Goal: Task Accomplishment & Management: Manage account settings

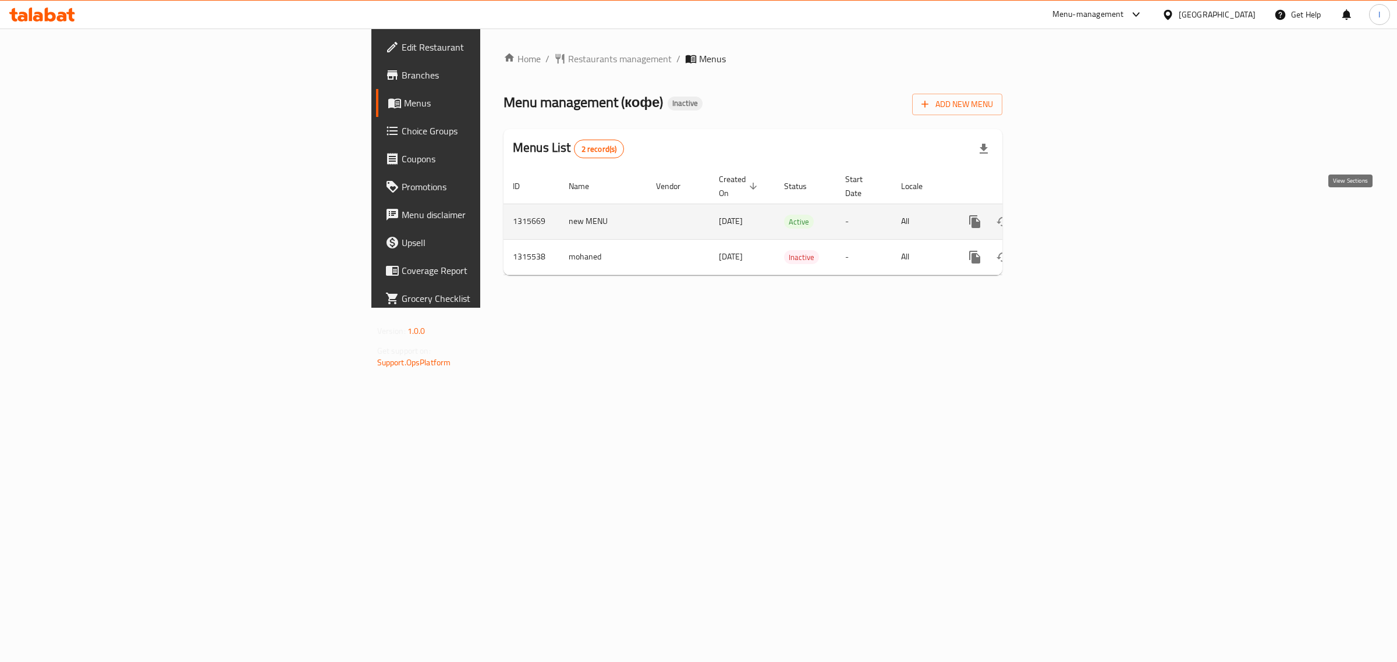
click at [1064, 217] on icon "enhanced table" at bounding box center [1059, 222] width 10 height 10
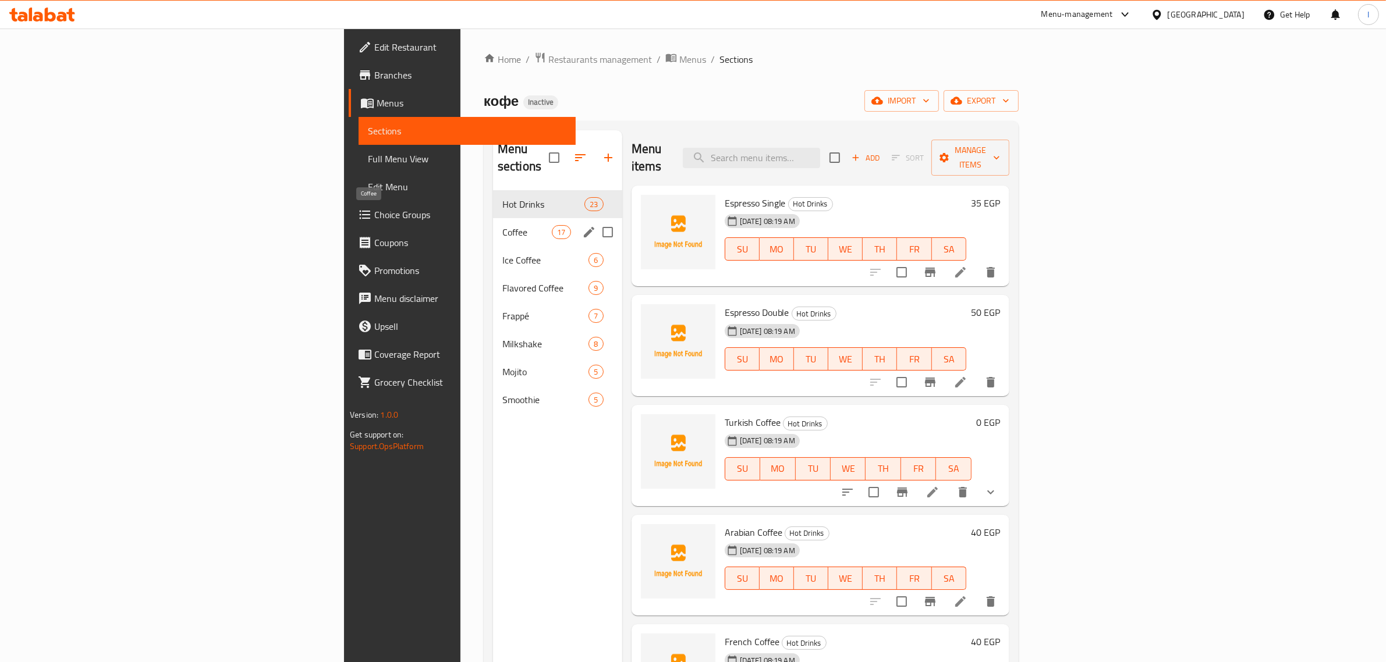
click at [502, 225] on span "Coffee" at bounding box center [526, 232] width 49 height 14
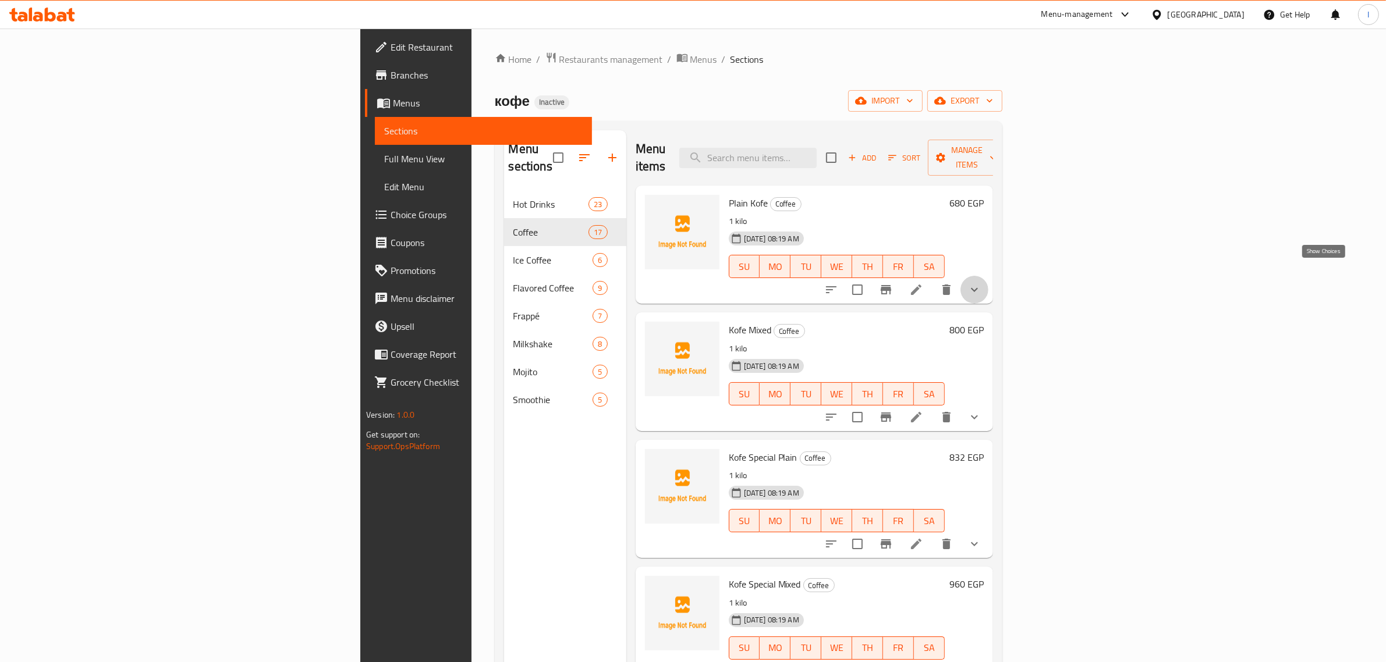
click at [981, 283] on icon "show more" at bounding box center [974, 290] width 14 height 14
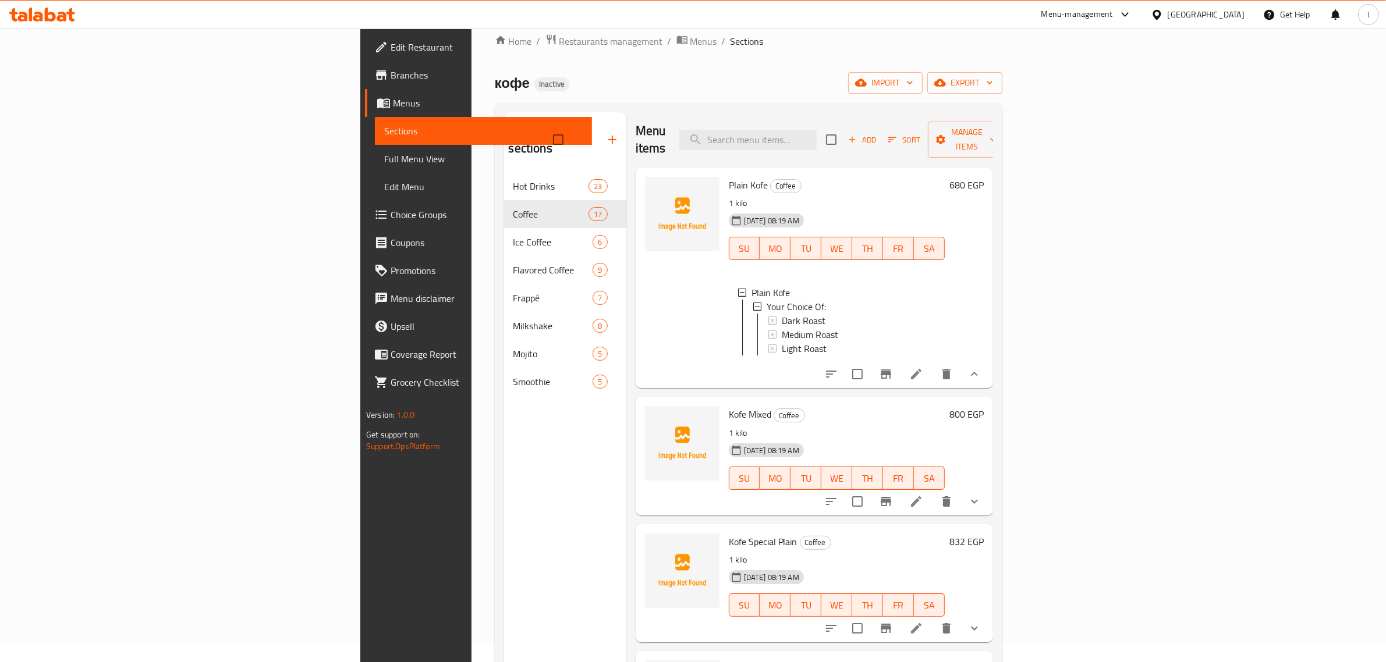
scroll to position [291, 0]
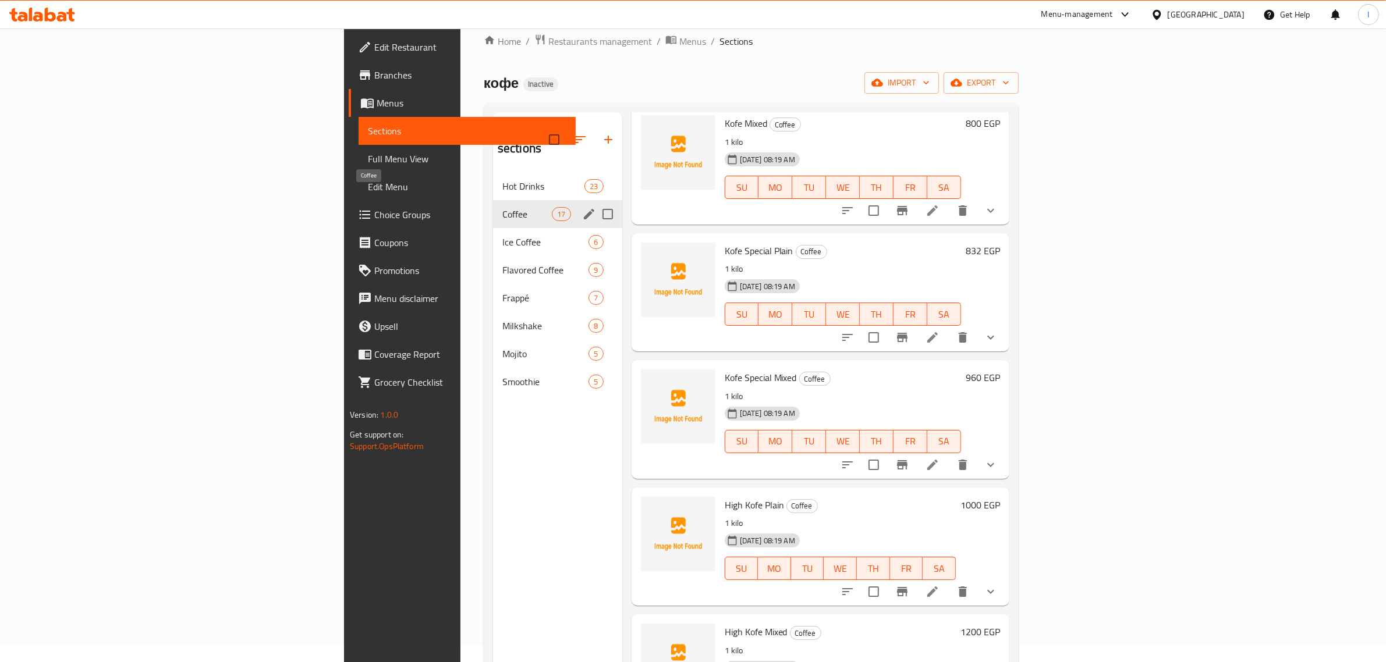
drag, startPoint x: 403, startPoint y: 196, endPoint x: 438, endPoint y: 196, distance: 34.9
click at [502, 207] on span "Coffee" at bounding box center [526, 214] width 49 height 14
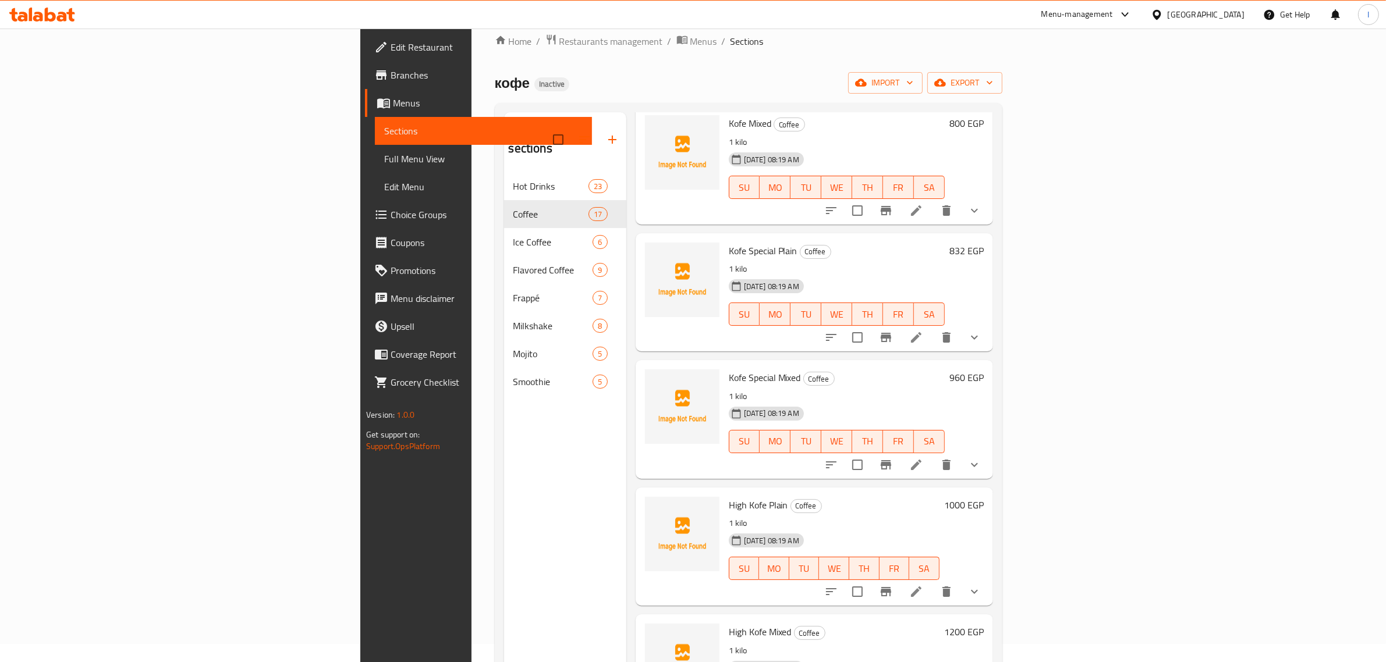
scroll to position [146, 0]
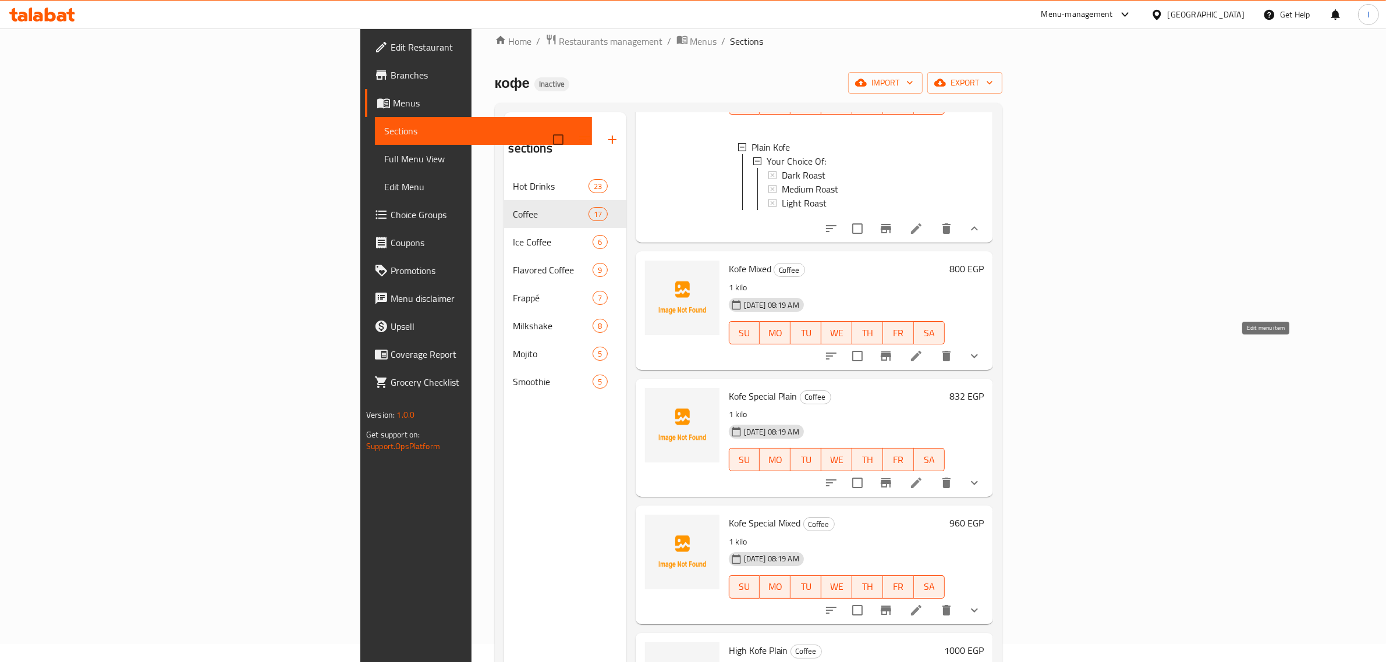
click at [923, 350] on icon at bounding box center [916, 356] width 14 height 14
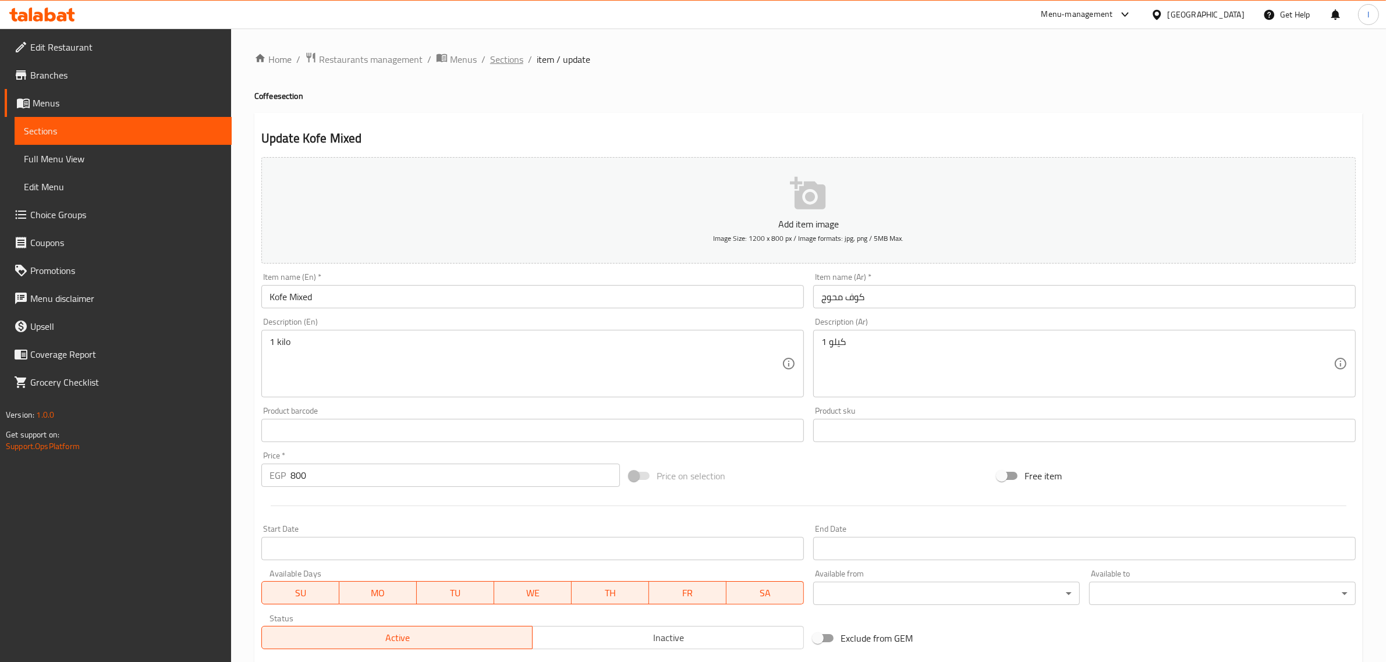
click at [504, 55] on span "Sections" at bounding box center [506, 59] width 33 height 14
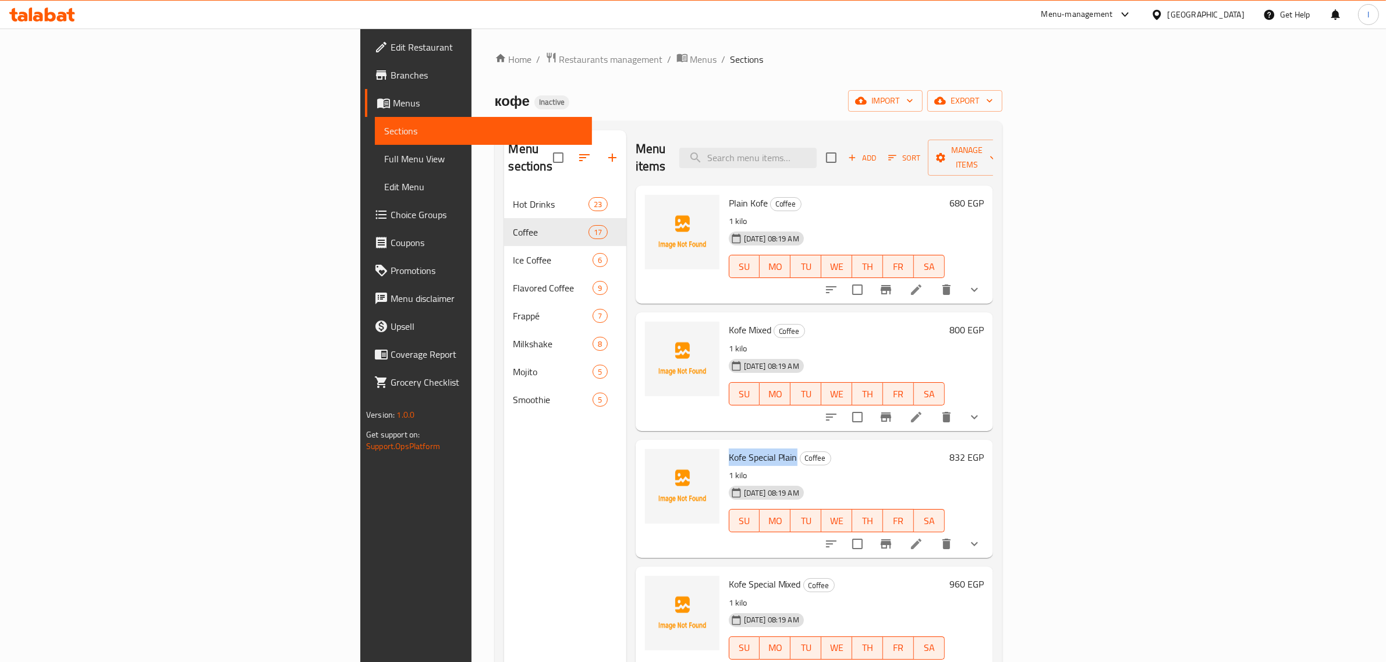
drag, startPoint x: 639, startPoint y: 437, endPoint x: 705, endPoint y: 438, distance: 66.4
click at [729, 449] on span "Kofe Special Plain" at bounding box center [763, 457] width 69 height 17
copy span "Kofe Special Plain"
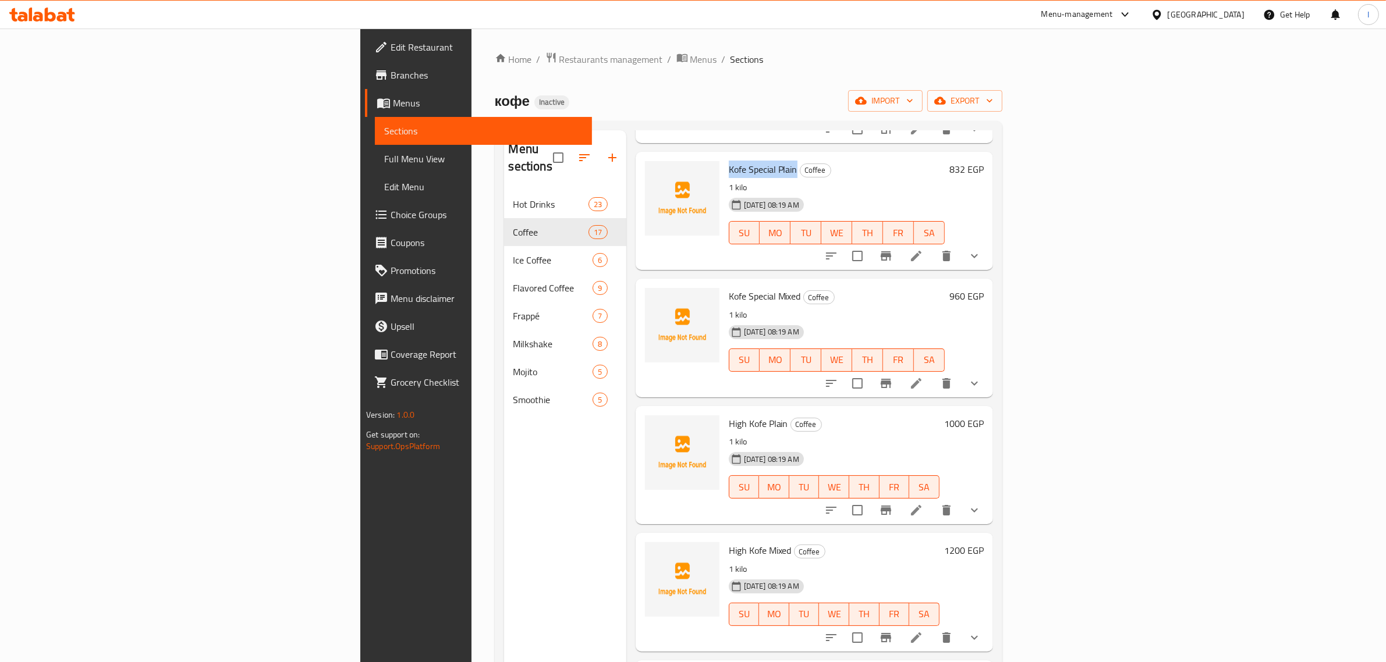
scroll to position [291, 0]
click at [729, 285] on span "Kofe Special Mixed" at bounding box center [765, 293] width 72 height 17
copy h6 "Kofe Special Mixed"
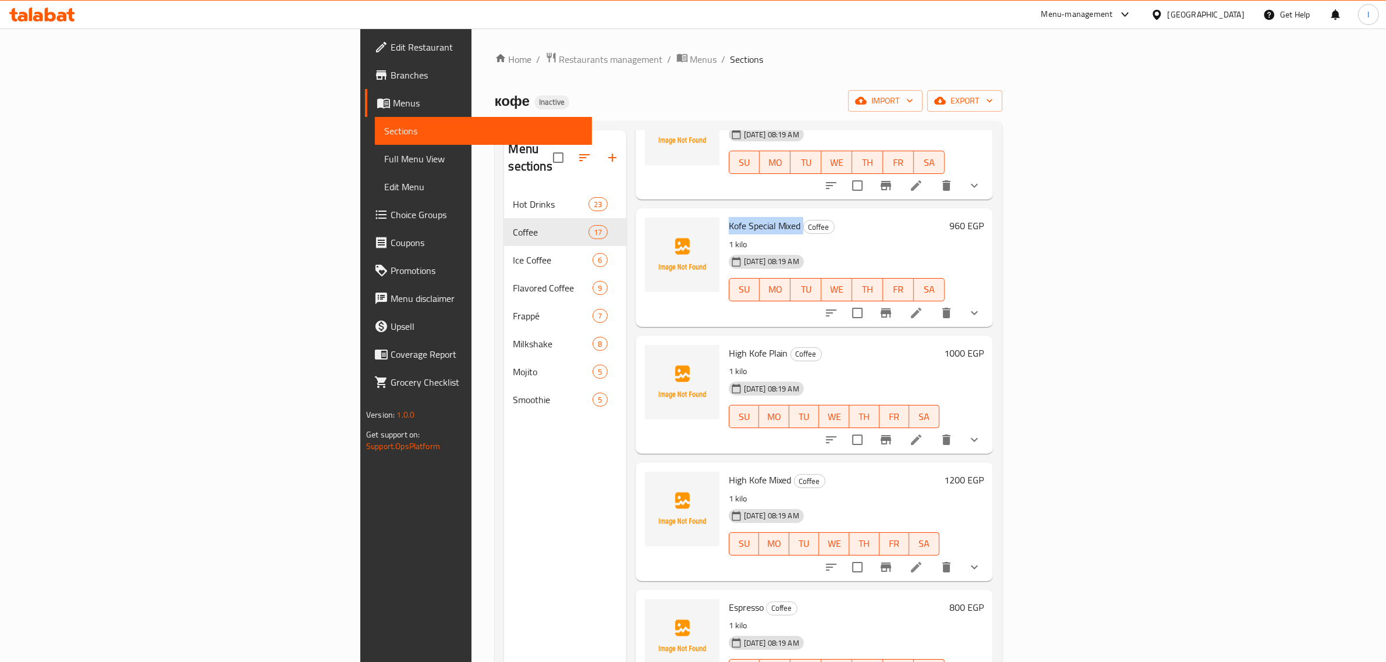
scroll to position [437, 0]
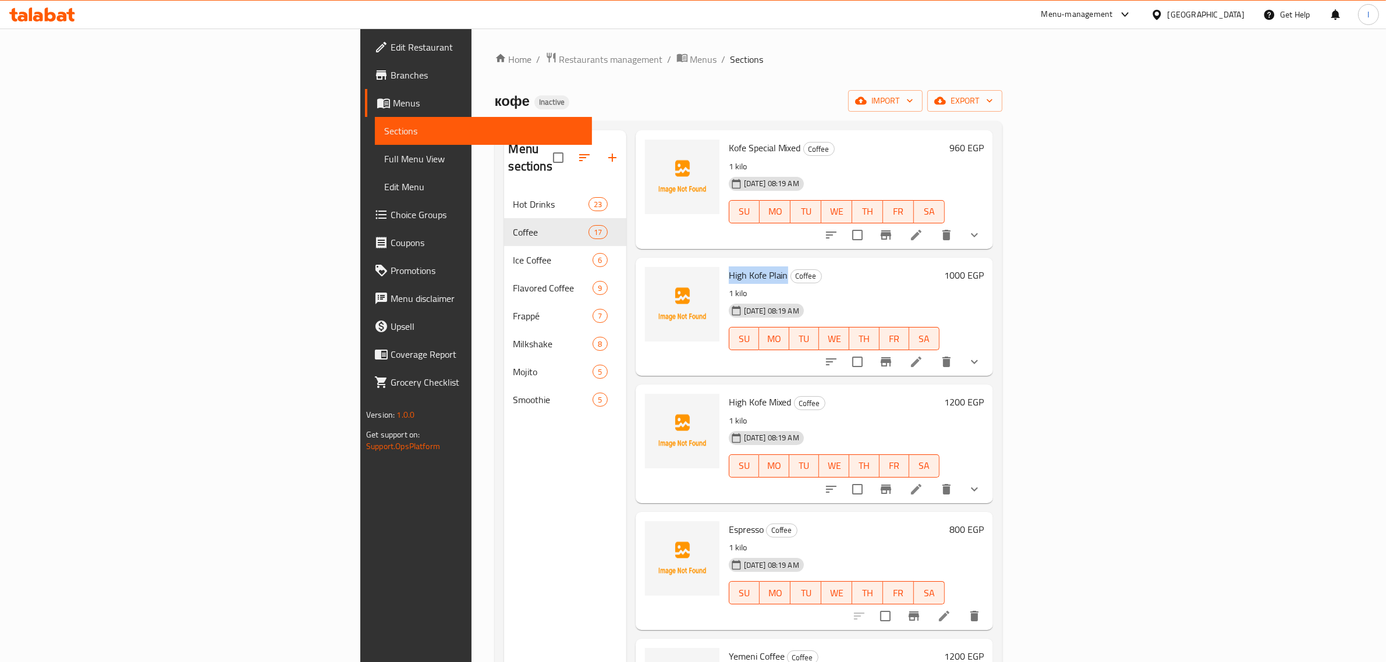
drag, startPoint x: 697, startPoint y: 260, endPoint x: 635, endPoint y: 257, distance: 62.3
click at [724, 263] on div "High Kofe Plain Coffee 1 kilo [DATE] 08:19 AM SU MO TU WE TH FR SA" at bounding box center [834, 317] width 220 height 109
copy span "High Kofe Plain"
drag, startPoint x: 703, startPoint y: 384, endPoint x: 632, endPoint y: 374, distance: 72.3
click at [640, 389] on div "High Kofe Mixed Coffee 1 kilo [DATE] 08:19 AM SU MO TU WE TH FR SA 1200 EGP" at bounding box center [814, 443] width 348 height 109
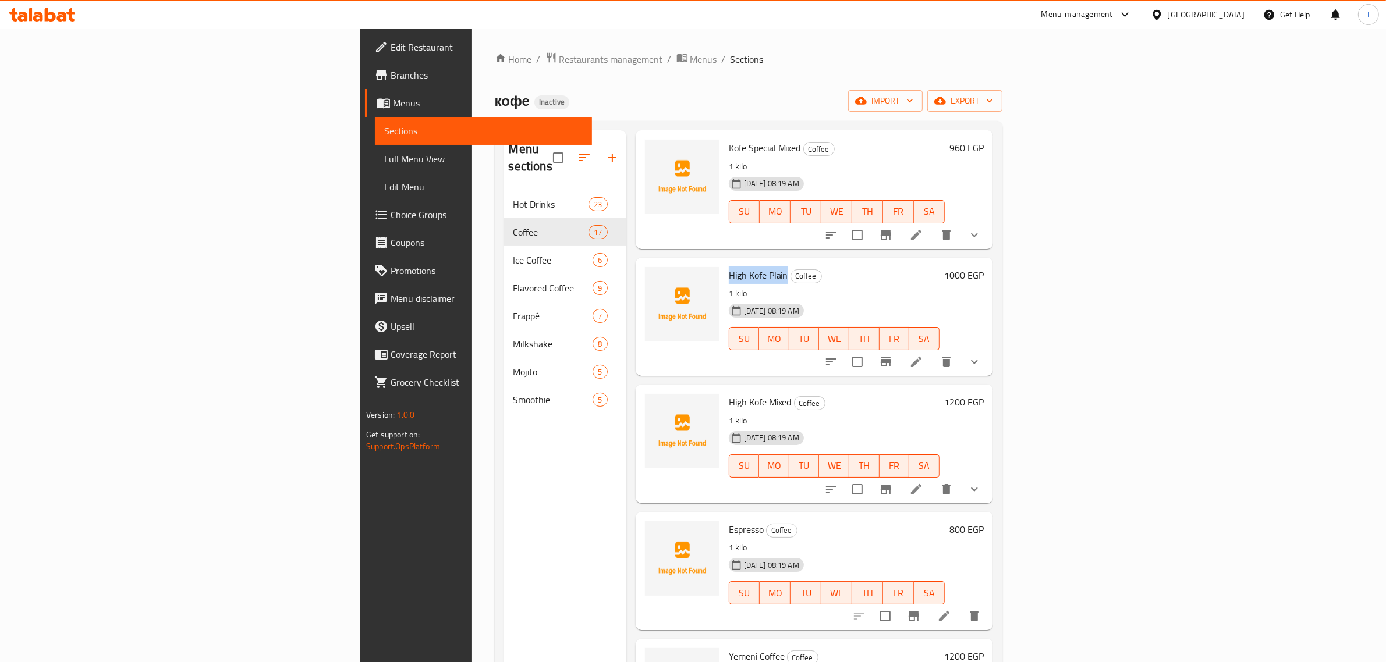
click at [729, 393] on span "High Kofe Mixed" at bounding box center [760, 401] width 63 height 17
drag, startPoint x: 701, startPoint y: 385, endPoint x: 636, endPoint y: 379, distance: 65.4
click at [724, 389] on div "High Kofe Mixed Coffee 1 kilo [DATE] 08:19 AM SU MO TU WE TH FR SA" at bounding box center [834, 443] width 220 height 109
copy span "High Kofe Mixed"
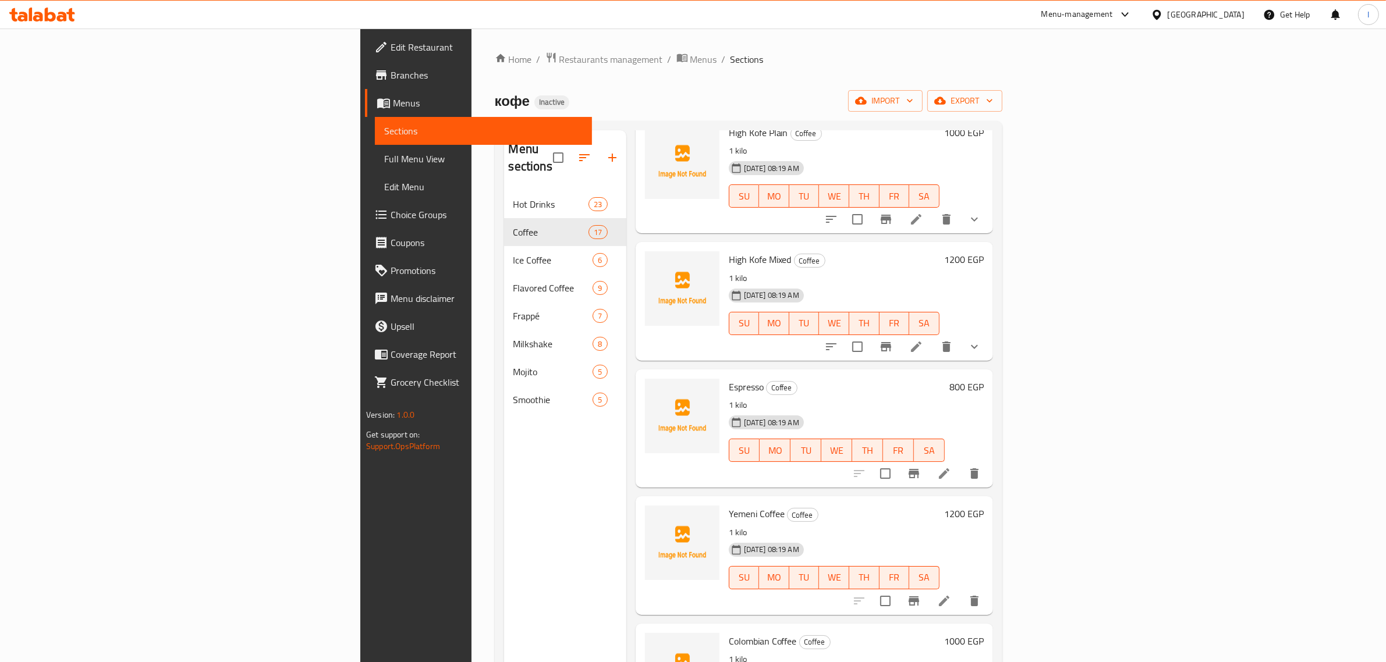
scroll to position [582, 0]
click at [729, 375] on span "Espresso" at bounding box center [746, 383] width 35 height 17
copy h6 "Espresso"
click at [729, 502] on span "Yemeni Coffee" at bounding box center [757, 510] width 56 height 17
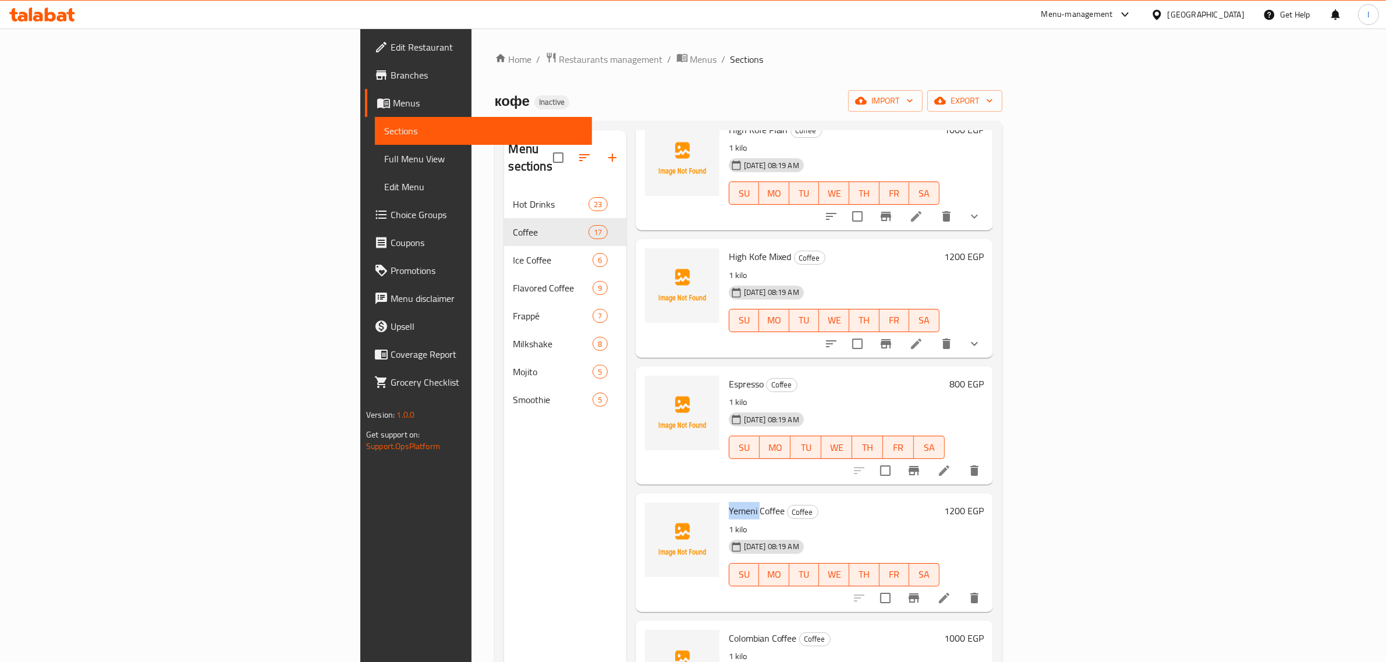
click at [729, 502] on span "Yemeni Coffee" at bounding box center [757, 510] width 56 height 17
copy h6 "Yemeni Coffee"
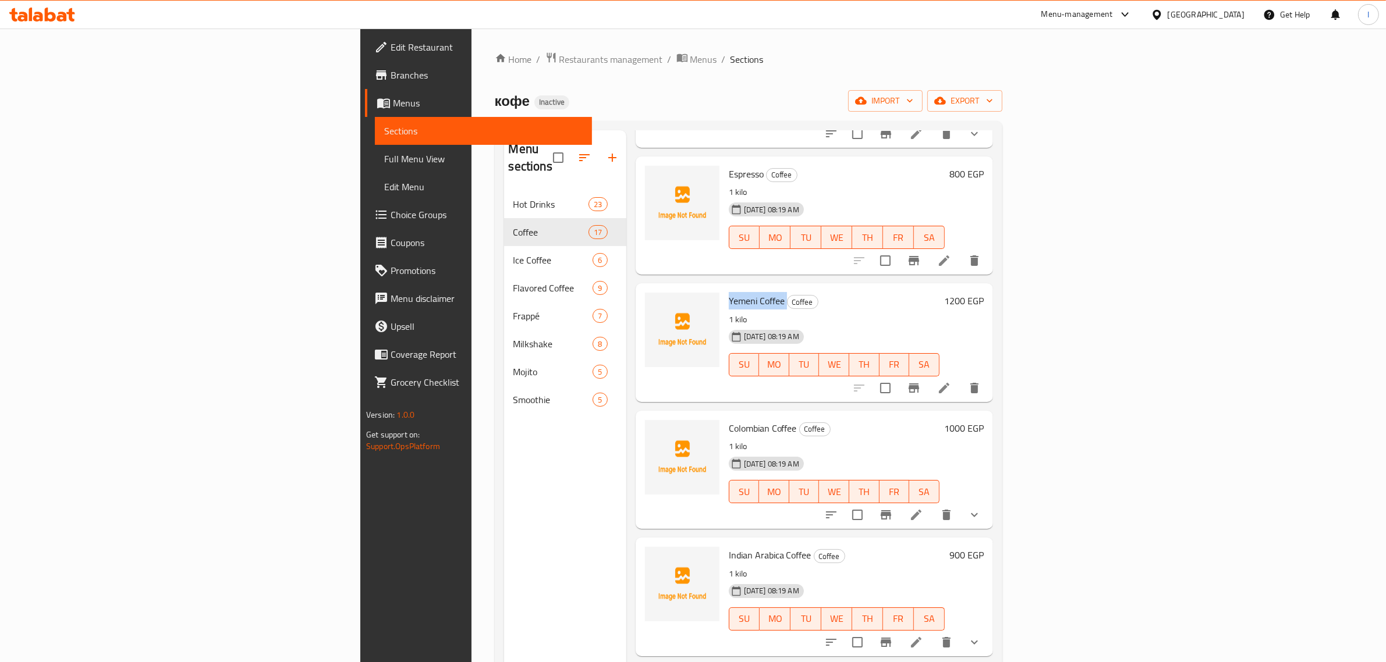
scroll to position [800, 0]
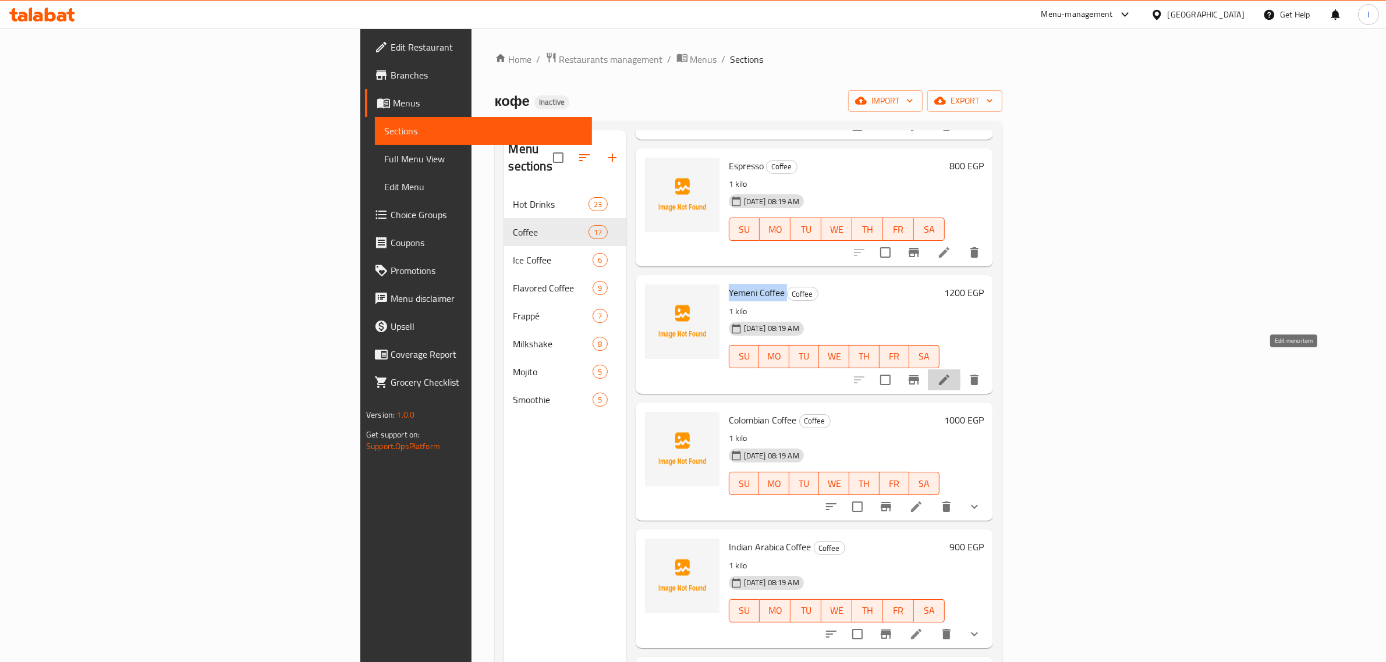
click at [951, 373] on icon at bounding box center [944, 380] width 14 height 14
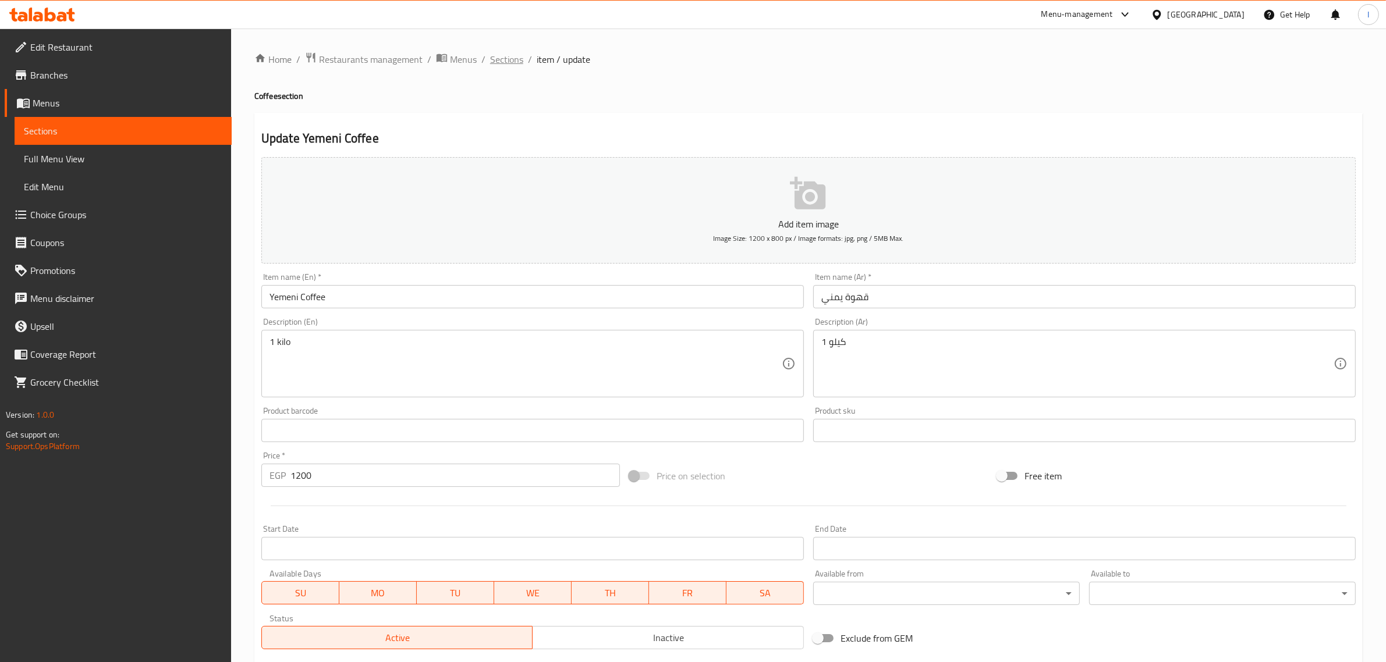
click at [515, 62] on span "Sections" at bounding box center [506, 59] width 33 height 14
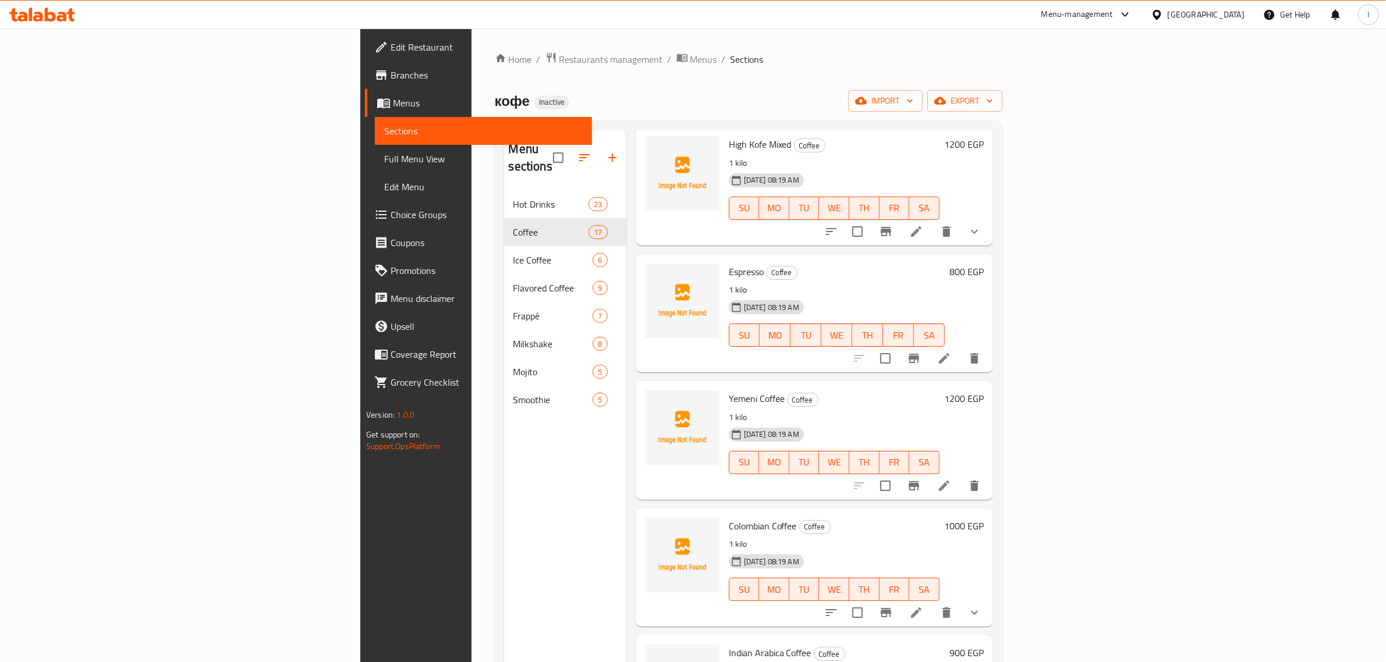
scroll to position [946, 0]
click at [729, 266] on span "Colombian Coffee" at bounding box center [763, 274] width 68 height 17
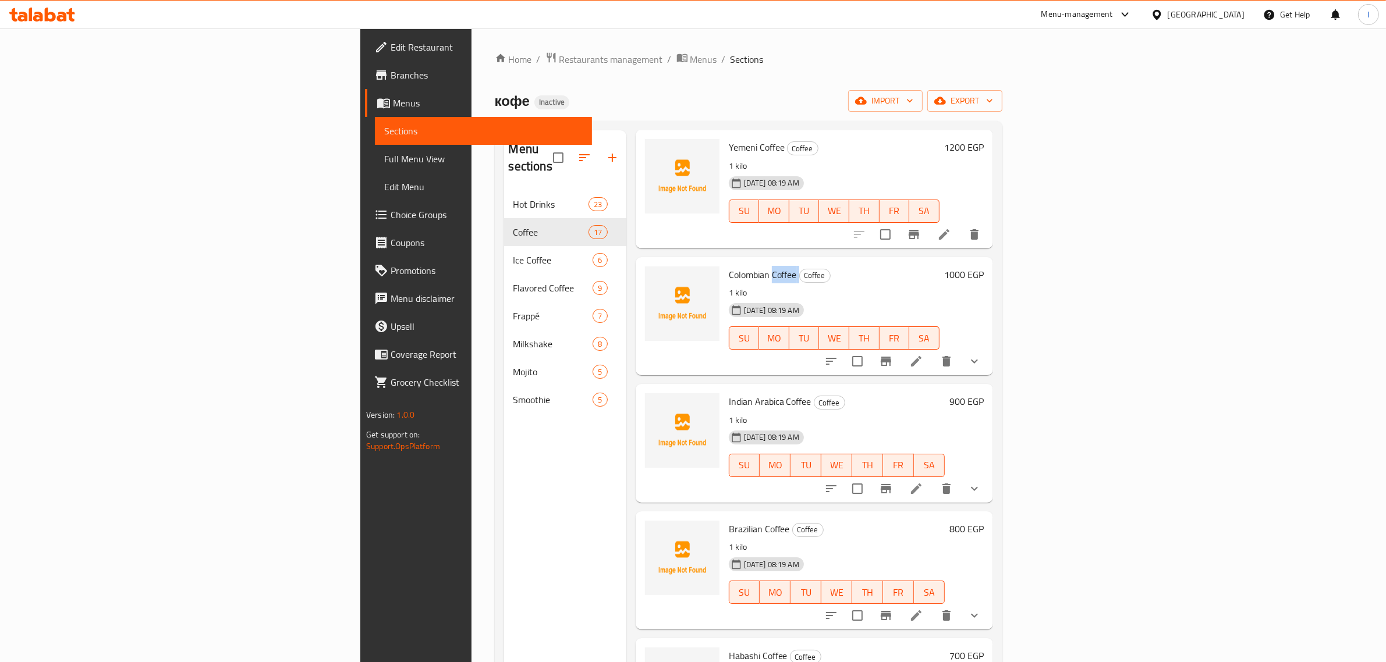
click at [729, 266] on span "Colombian Coffee" at bounding box center [763, 274] width 68 height 17
copy h6 "Colombian Coffee"
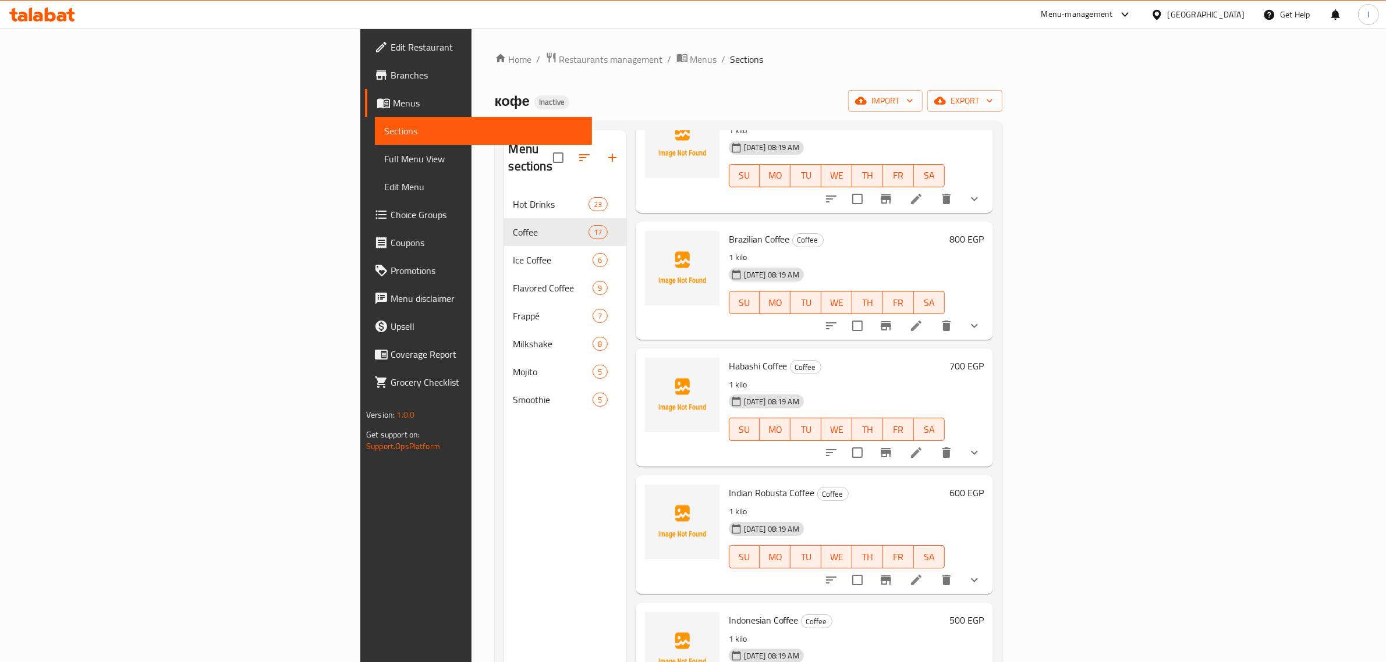
scroll to position [1237, 0]
click at [729, 483] on span "Indian Robusta Coffee" at bounding box center [772, 491] width 86 height 17
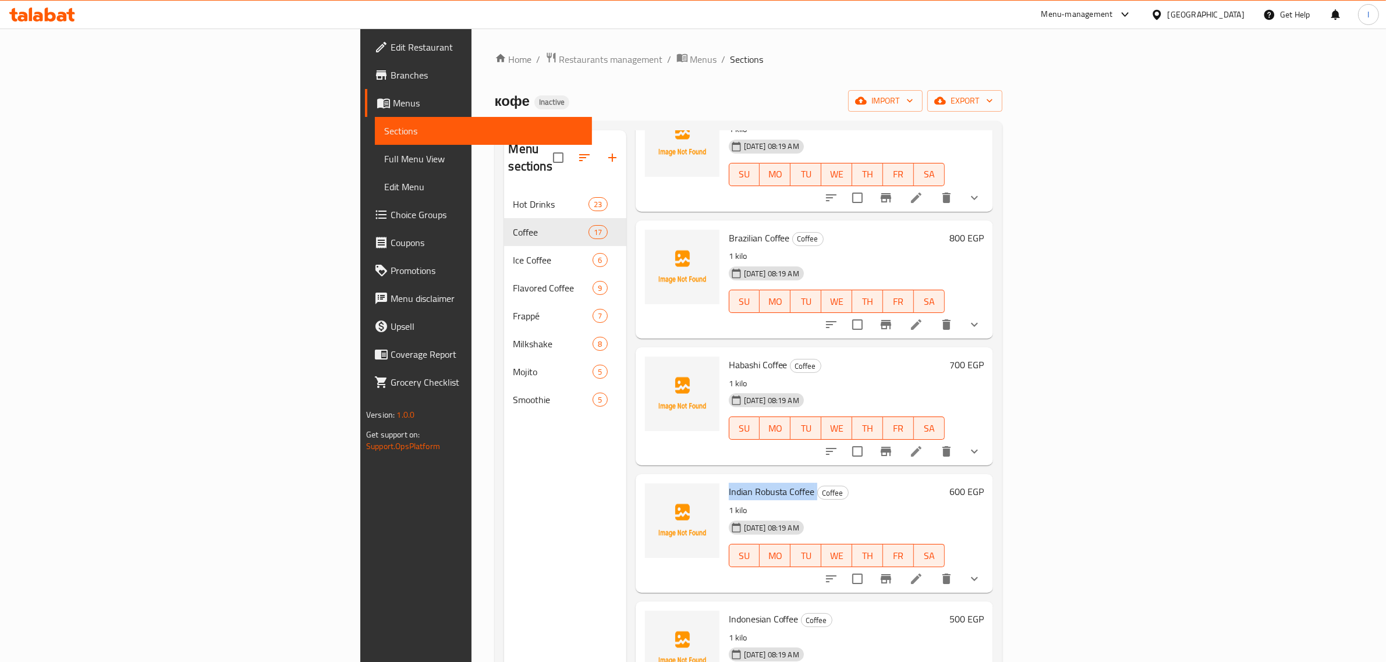
click at [729, 483] on span "Indian Robusta Coffee" at bounding box center [772, 491] width 86 height 17
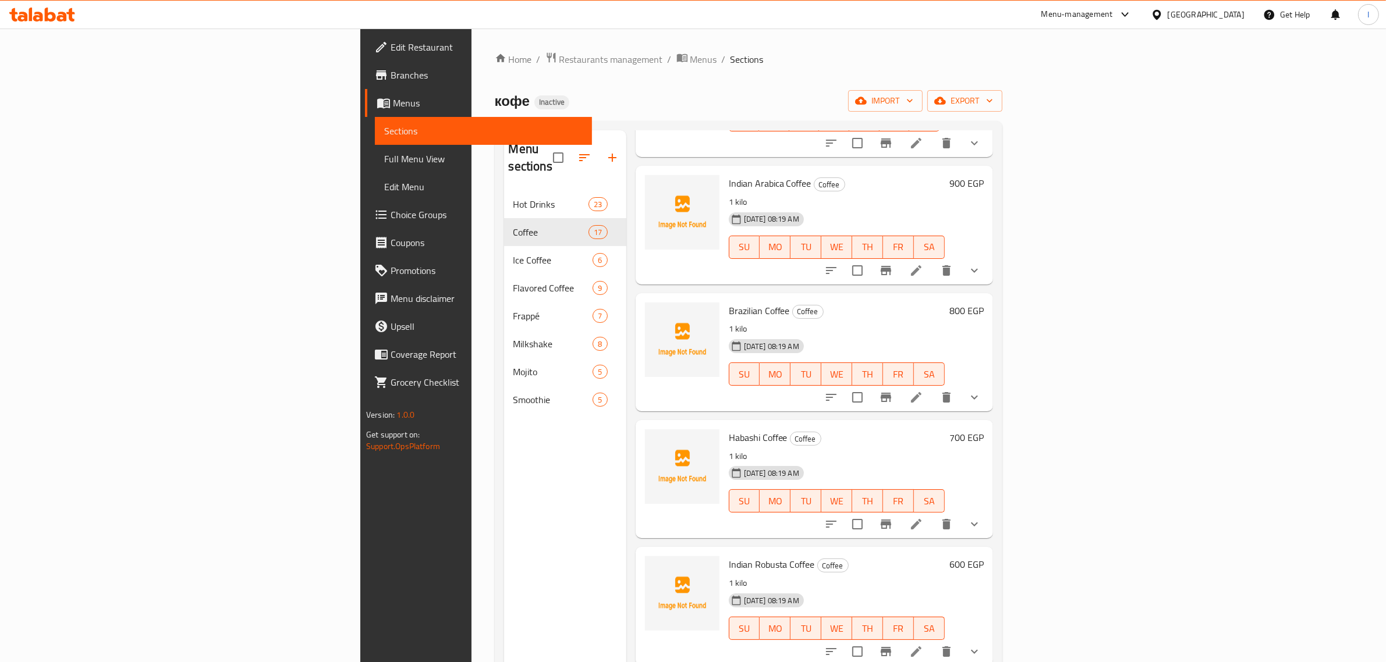
click at [729, 302] on span "Brazilian Coffee" at bounding box center [759, 310] width 61 height 17
copy h6 "Brazilian Coffee"
click at [729, 175] on span "Indian Arabica Coffee" at bounding box center [770, 183] width 83 height 17
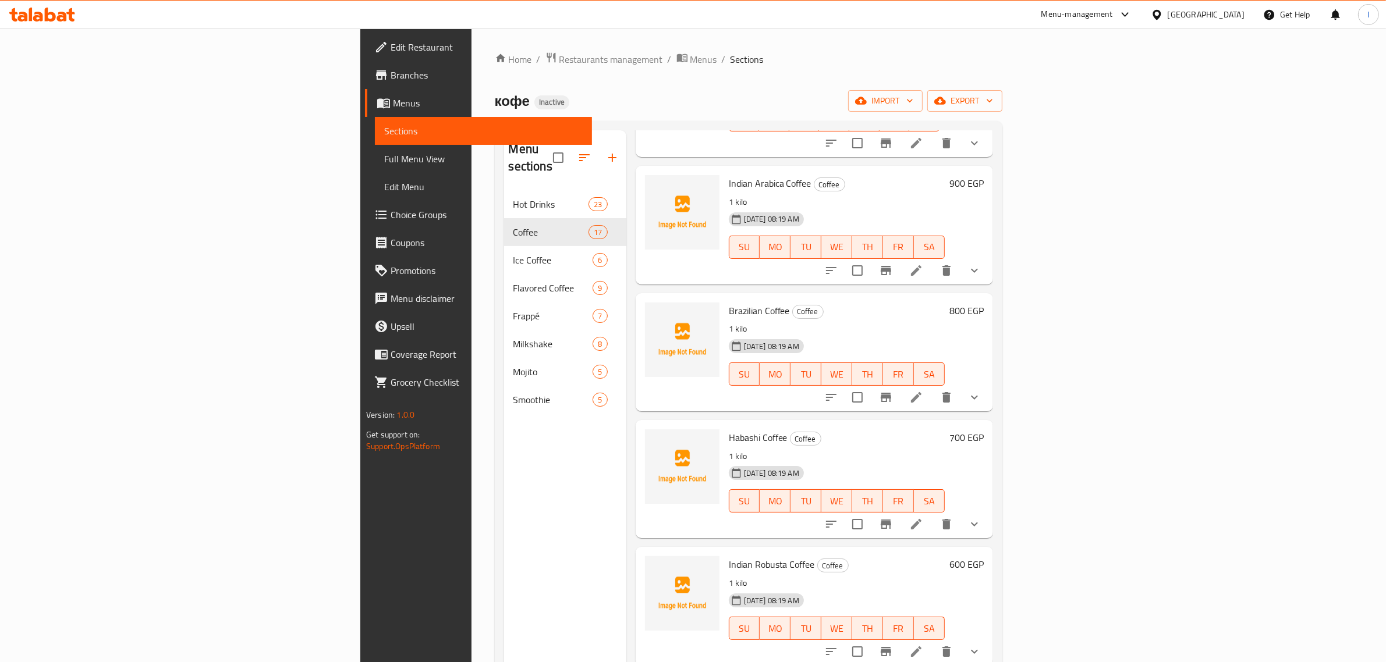
click at [729, 175] on span "Indian Arabica Coffee" at bounding box center [770, 183] width 83 height 17
copy h6 "Indian Arabica Coffee"
click at [729, 302] on span "Brazilian Coffee" at bounding box center [759, 310] width 61 height 17
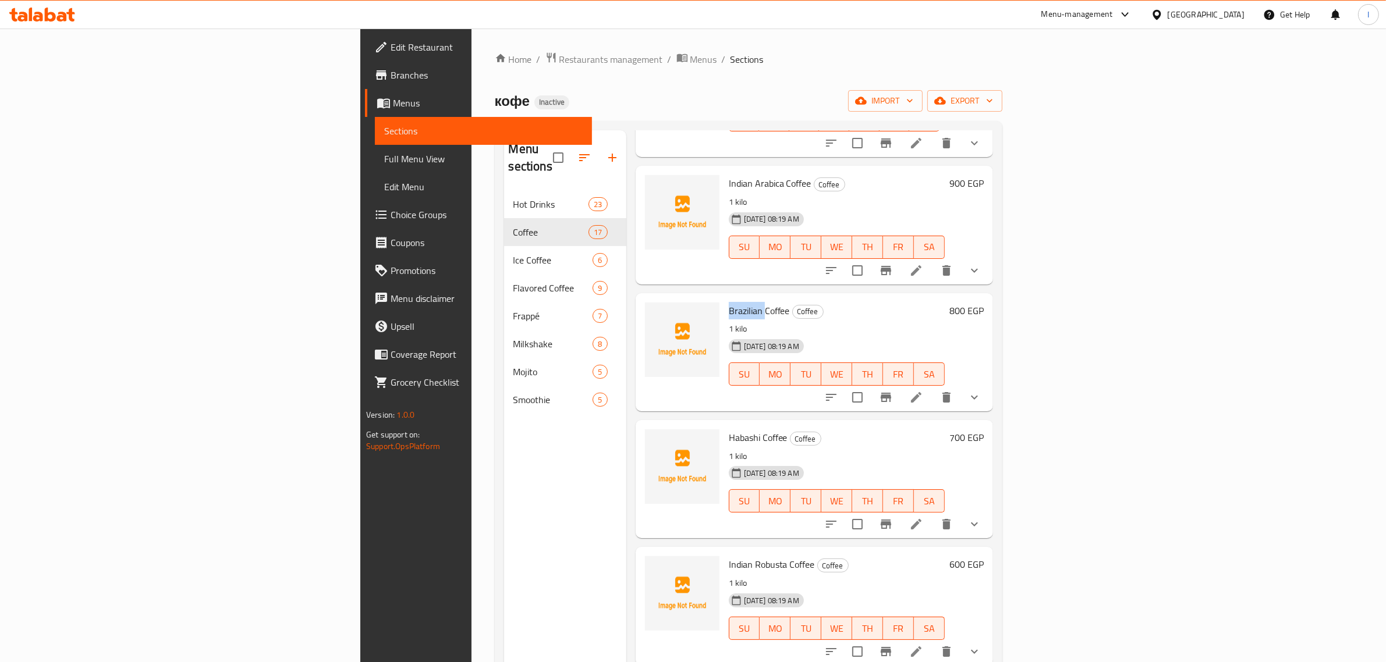
click at [729, 302] on span "Brazilian Coffee" at bounding box center [759, 310] width 61 height 17
copy h6 "Brazilian Coffee"
click at [729, 429] on span "Habashi Coffee" at bounding box center [758, 437] width 59 height 17
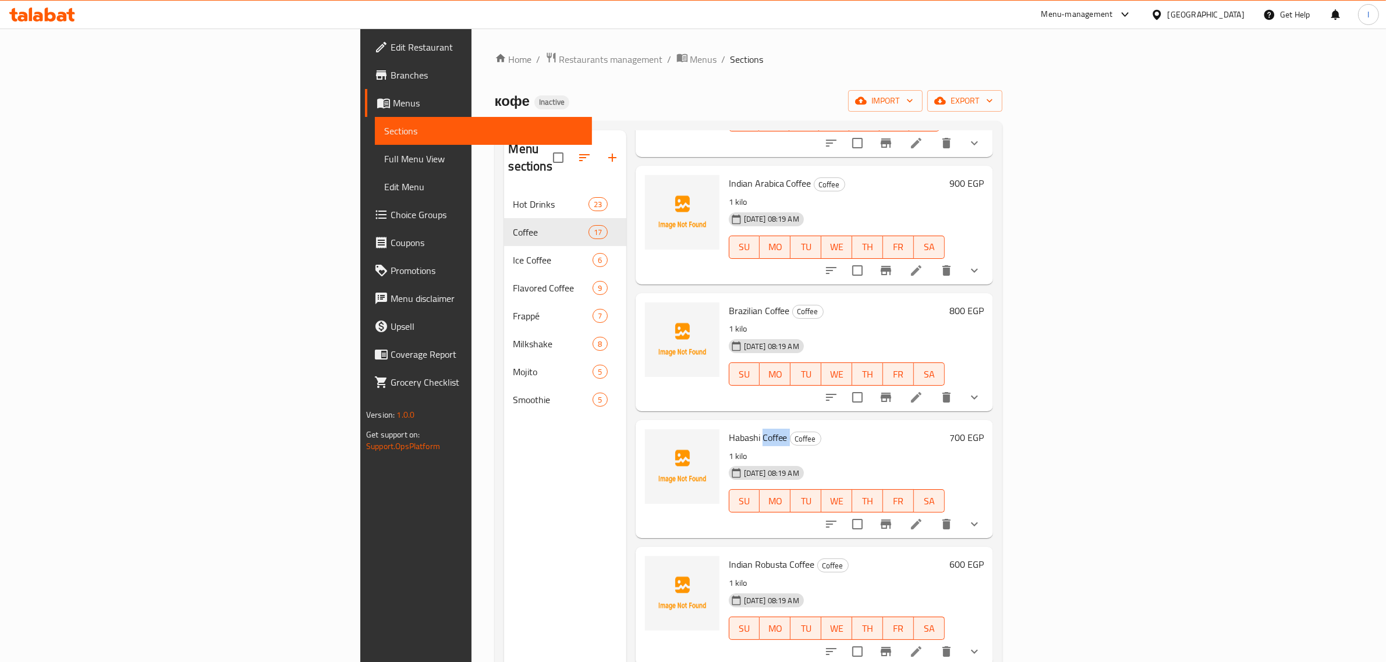
click at [729, 429] on span "Habashi Coffee" at bounding box center [758, 437] width 59 height 17
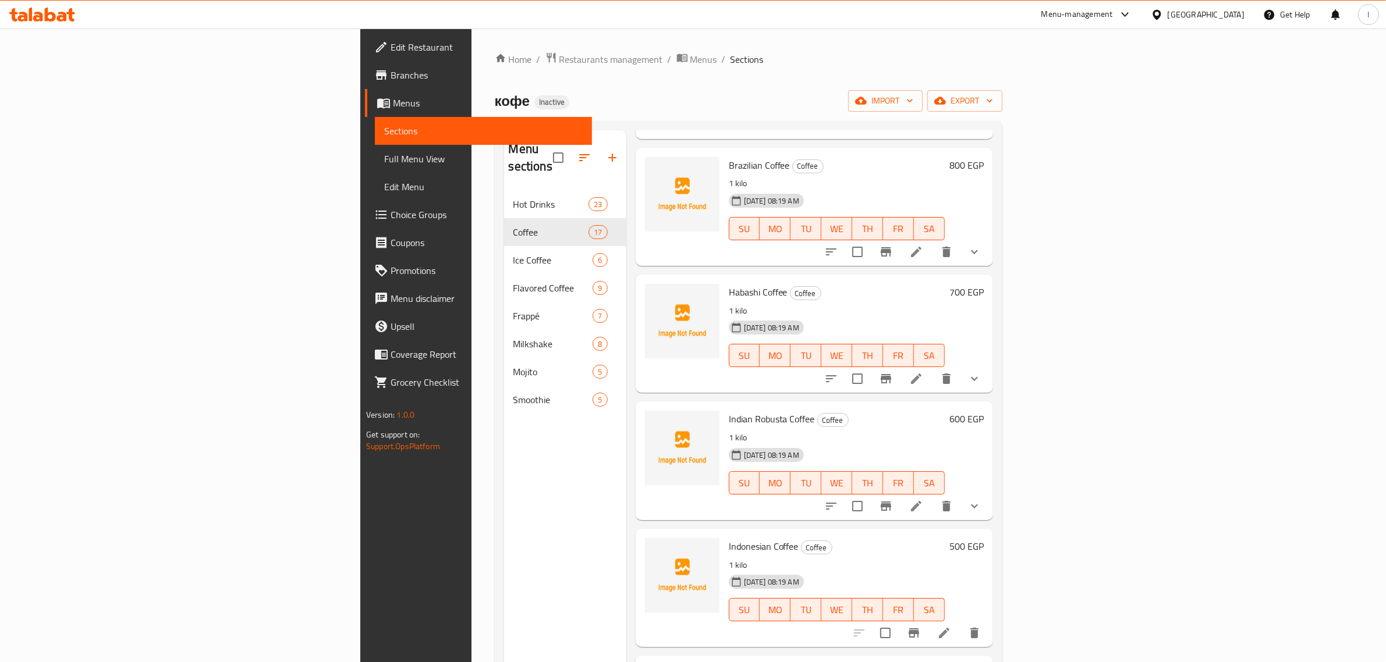
click at [729, 410] on span "Indian Robusta Coffee" at bounding box center [772, 418] width 86 height 17
click at [729, 538] on span "Indonesian Coffee" at bounding box center [764, 546] width 70 height 17
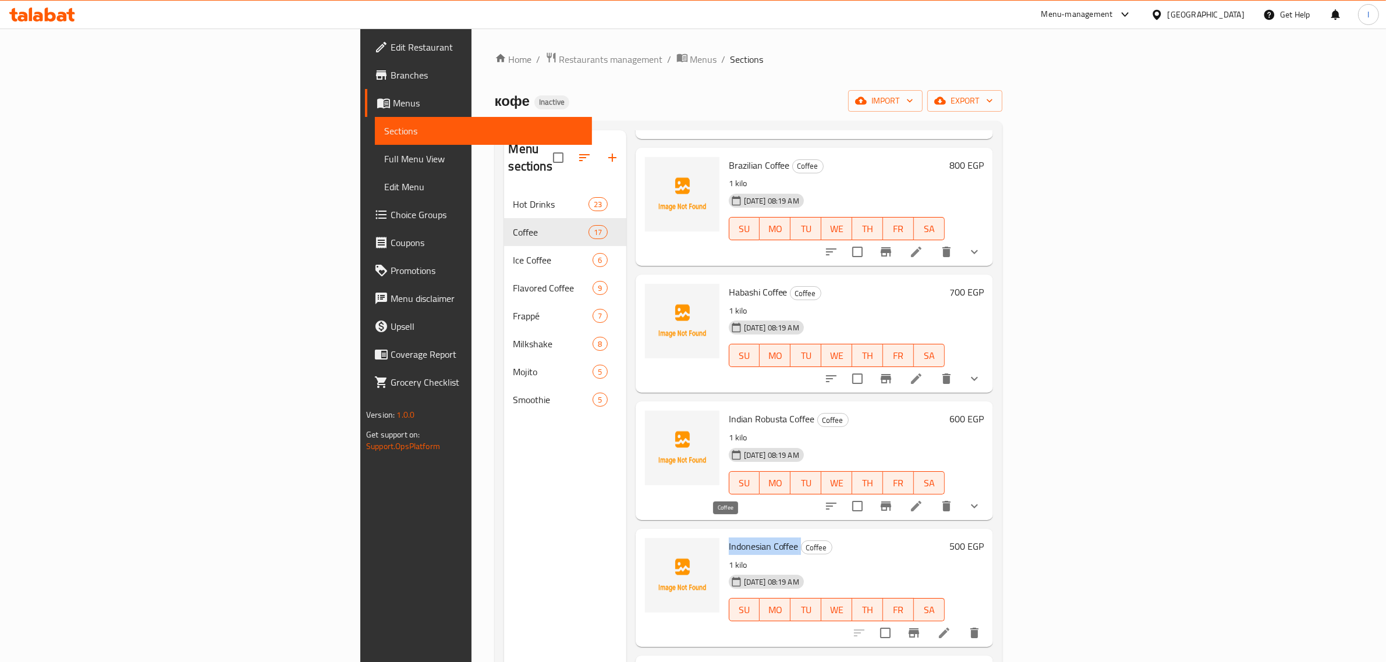
scroll to position [1455, 0]
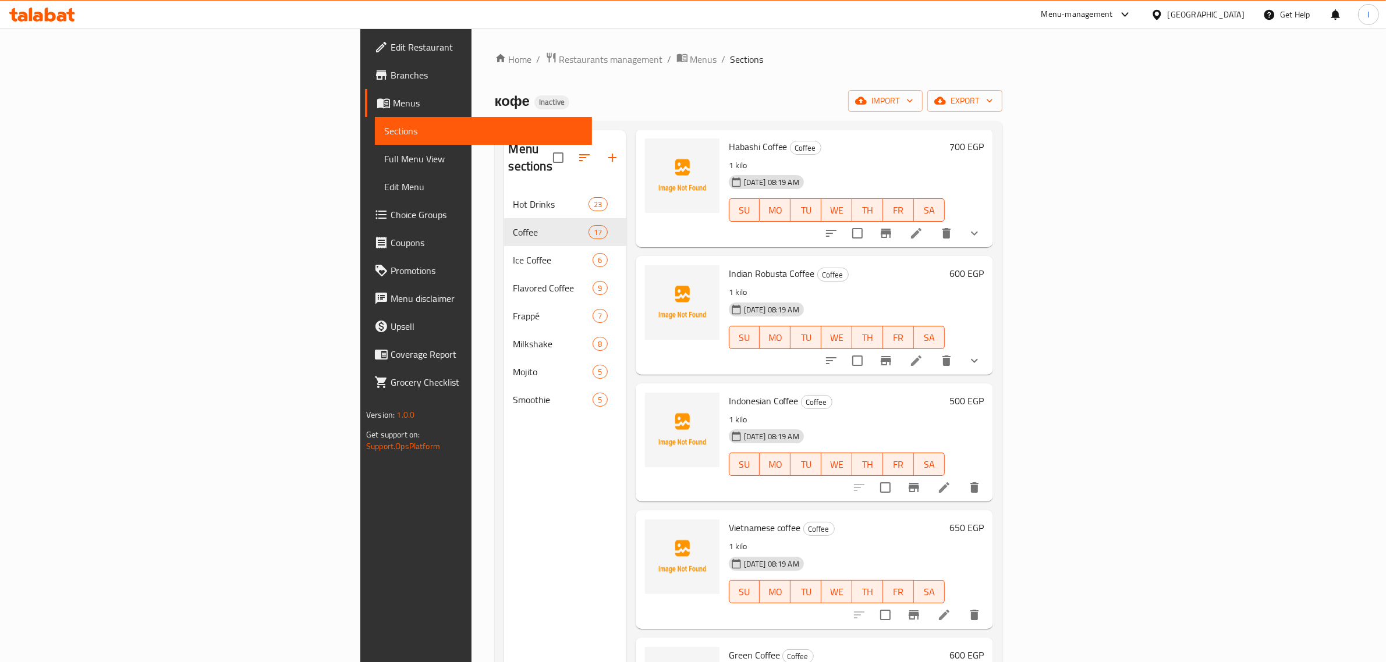
click at [729, 519] on span "Vietnamese coffee" at bounding box center [765, 527] width 72 height 17
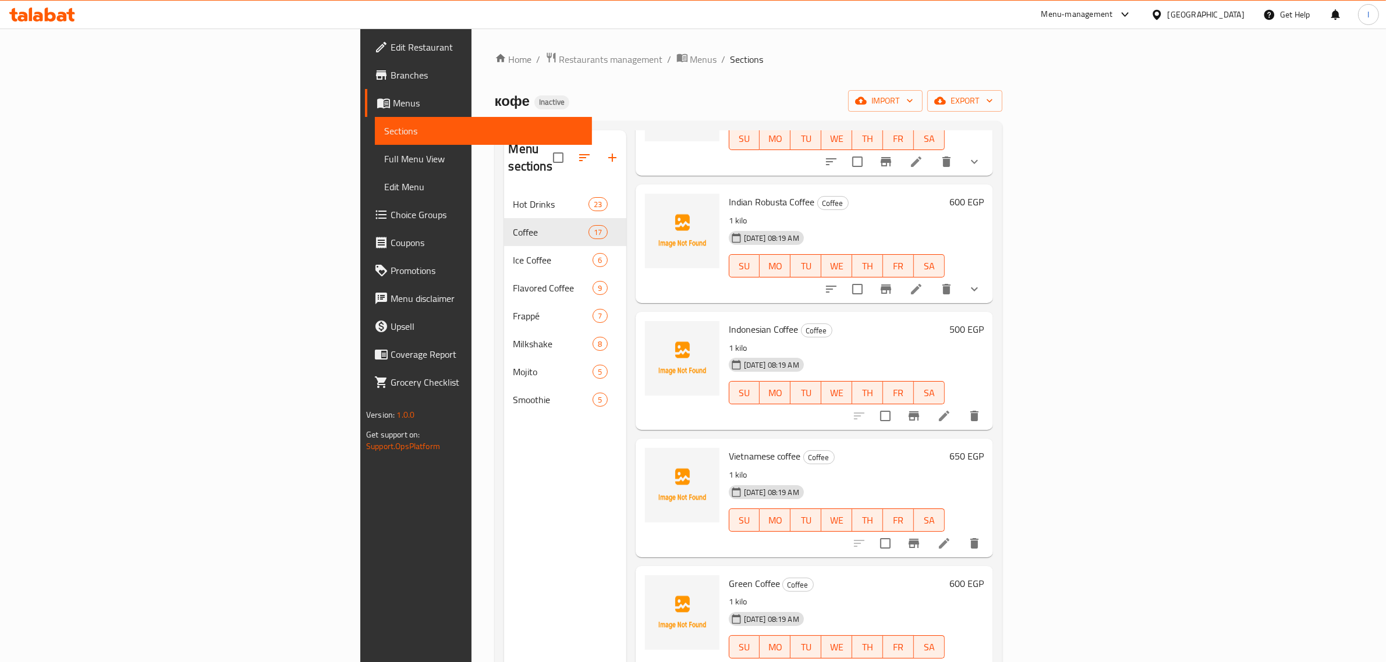
click at [729, 575] on span "Green Coffee" at bounding box center [754, 583] width 51 height 17
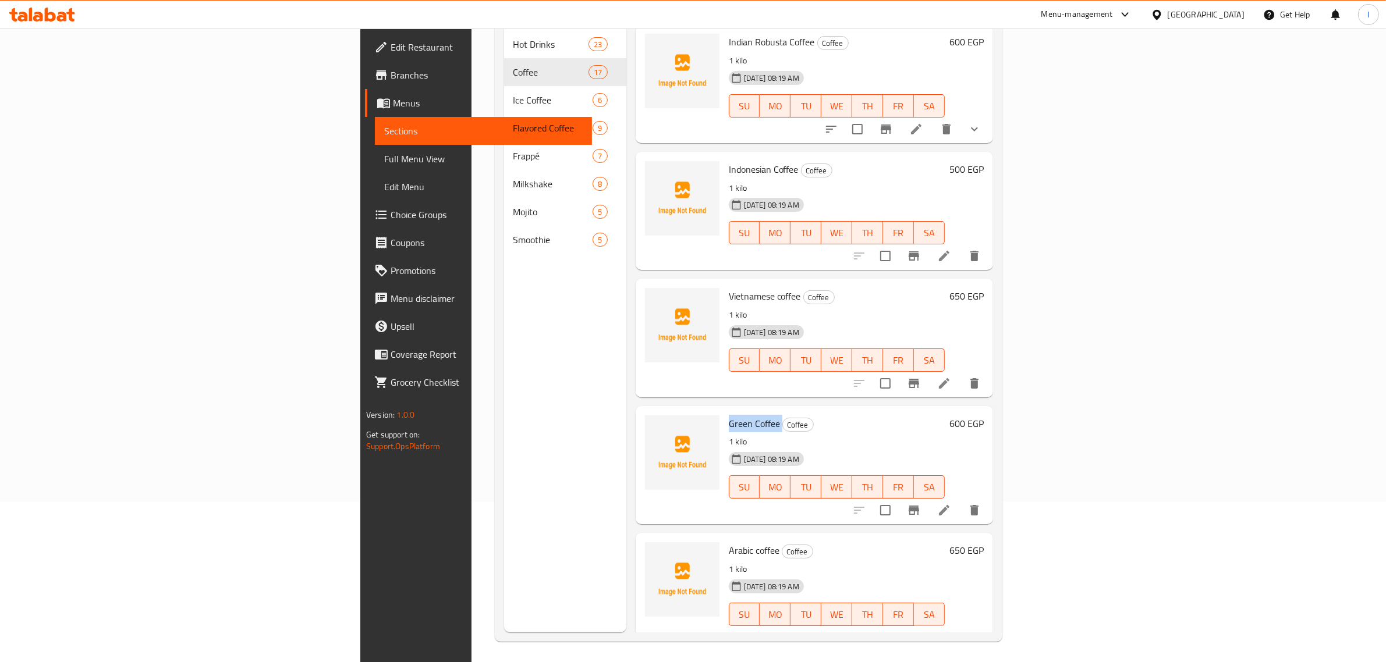
scroll to position [164, 0]
click at [729, 539] on span "Arabic coffee" at bounding box center [754, 547] width 51 height 17
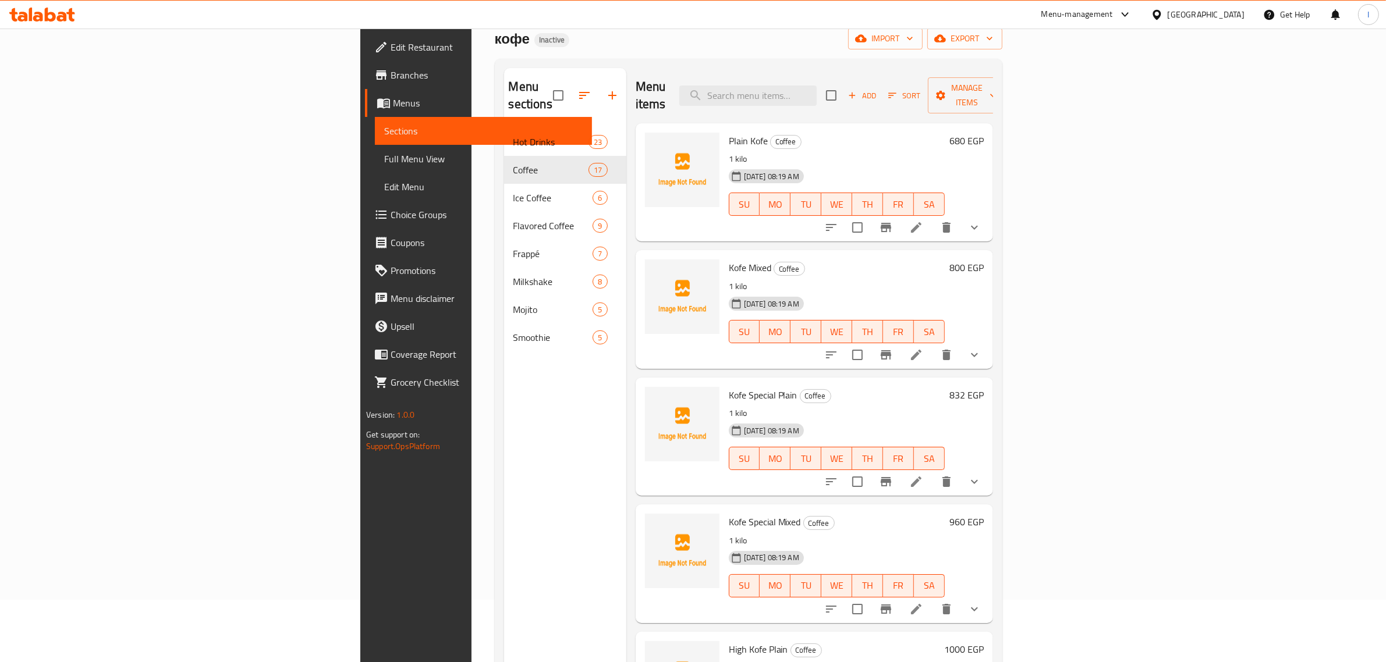
scroll to position [0, 0]
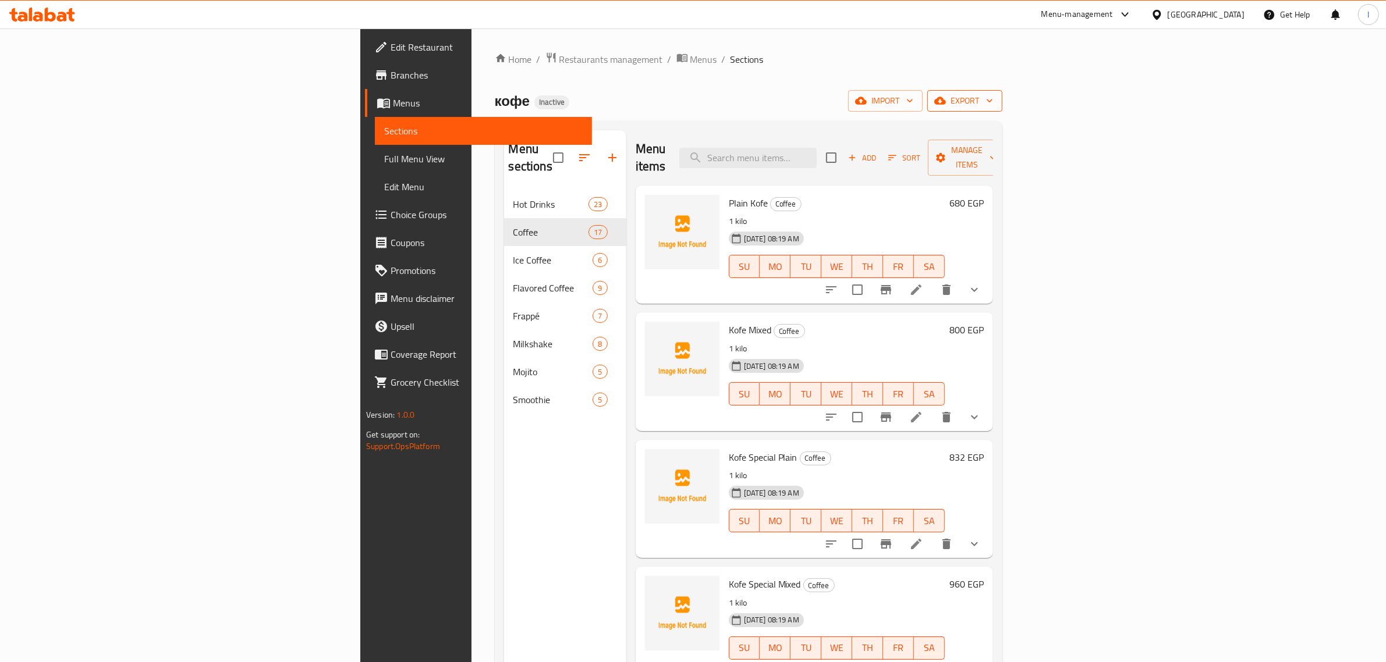
click at [993, 108] on span "export" at bounding box center [965, 101] width 56 height 15
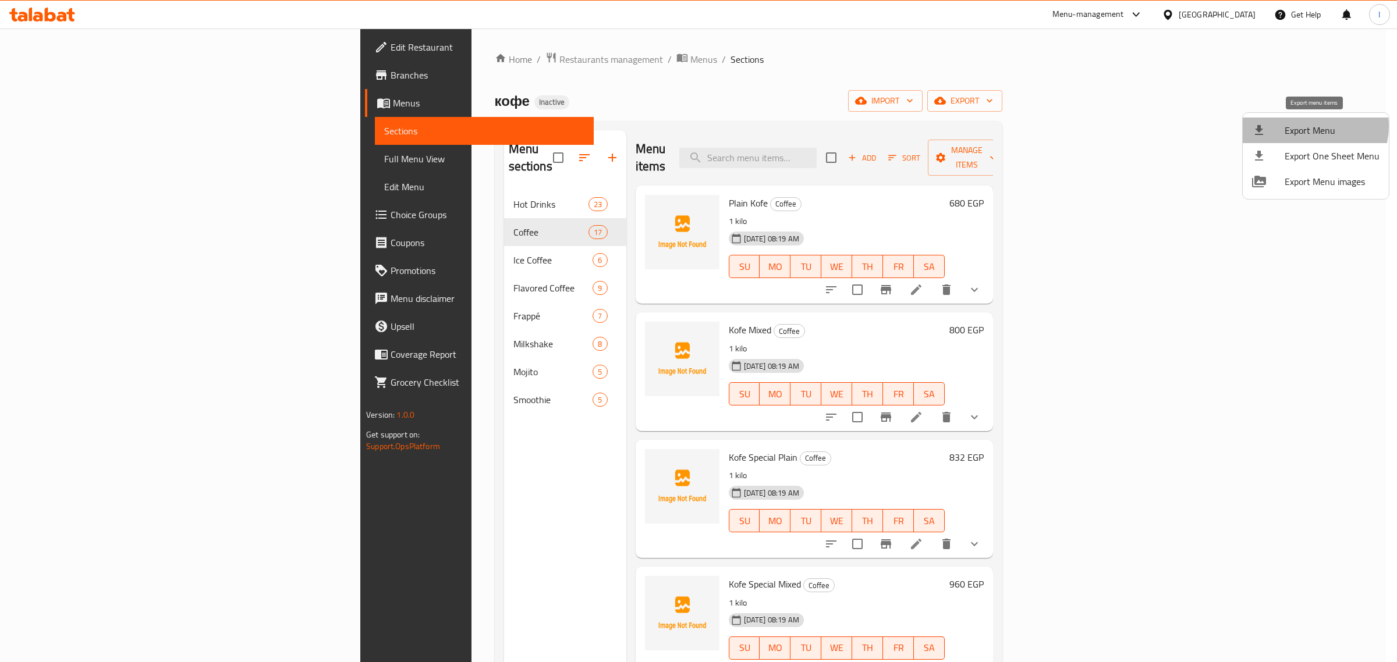
click at [1311, 126] on span "Export Menu" at bounding box center [1332, 130] width 95 height 14
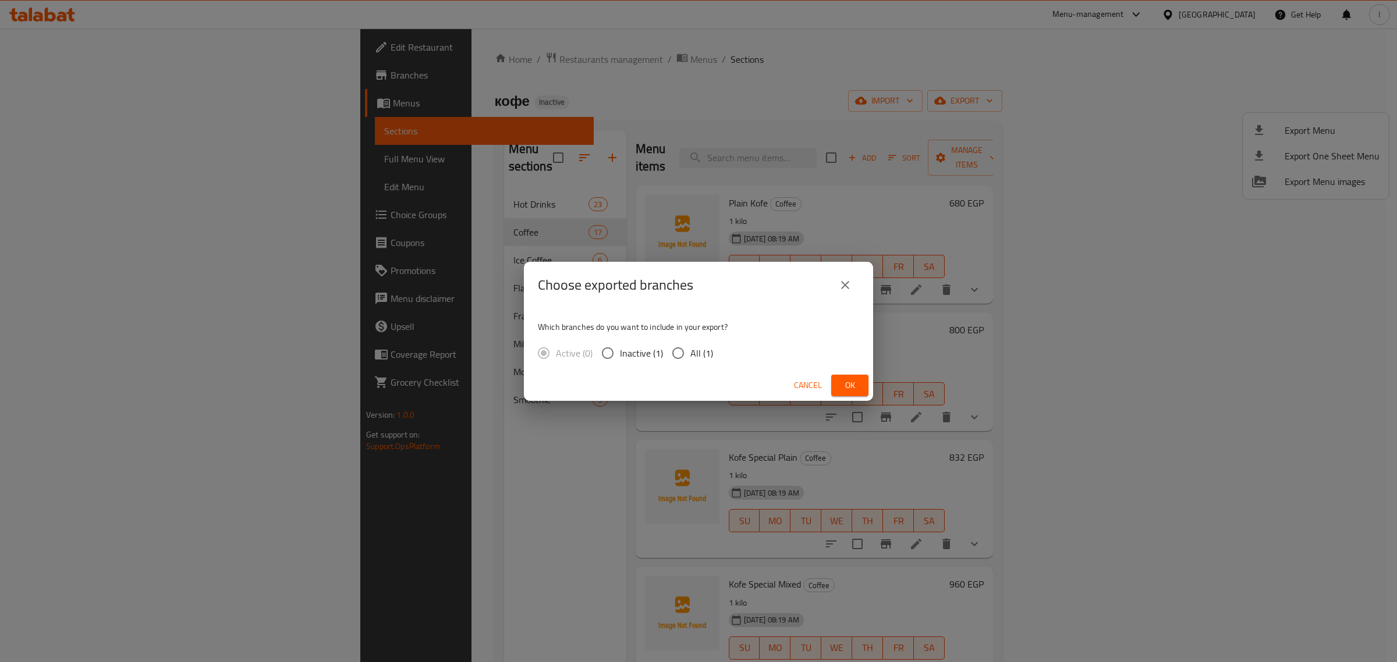
click at [666, 348] on input "All (1)" at bounding box center [678, 353] width 24 height 24
radio input "true"
click at [679, 352] on input "All (1)" at bounding box center [678, 353] width 24 height 24
click at [845, 376] on button "Ok" at bounding box center [849, 386] width 37 height 22
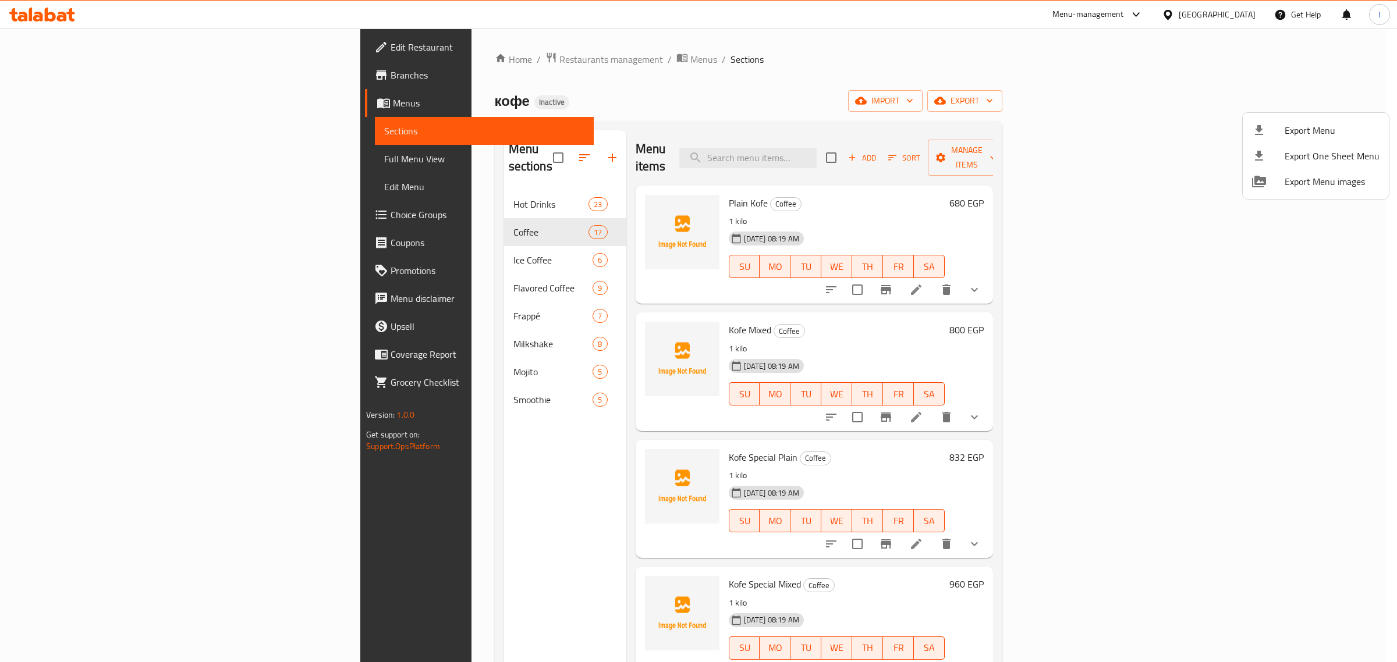
click at [516, 452] on div at bounding box center [698, 331] width 1397 height 662
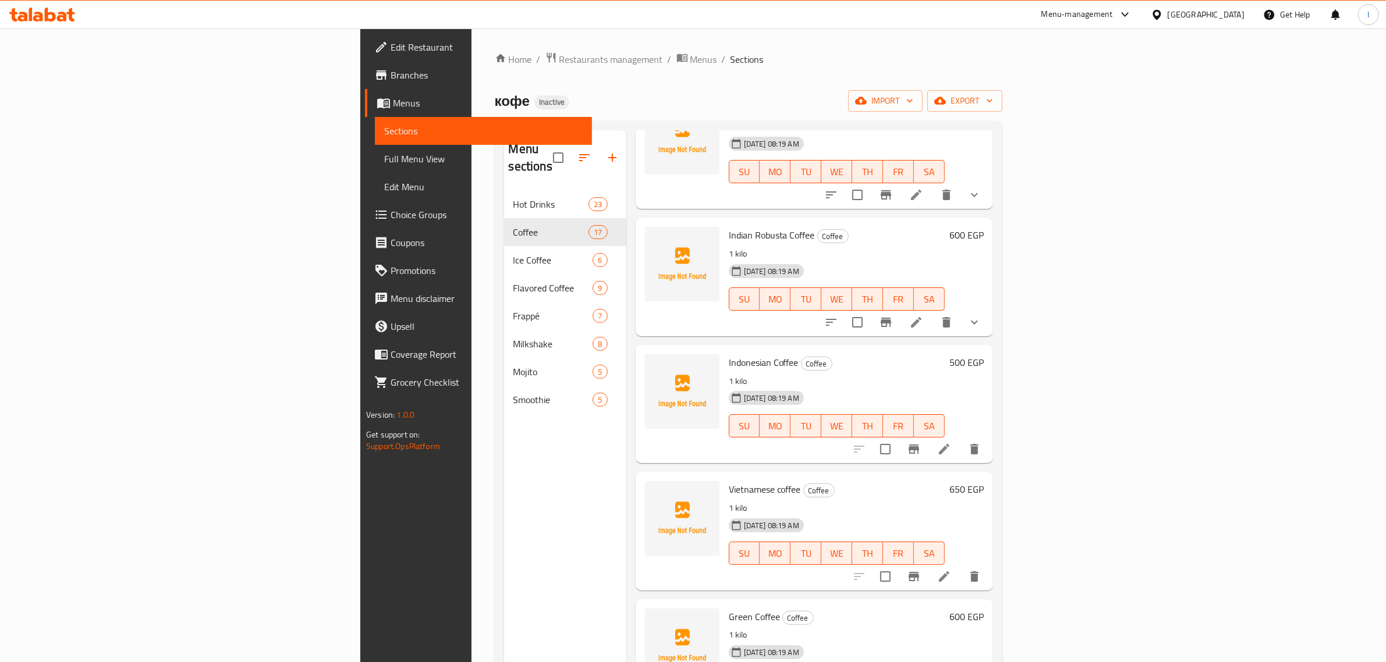
scroll to position [1527, 0]
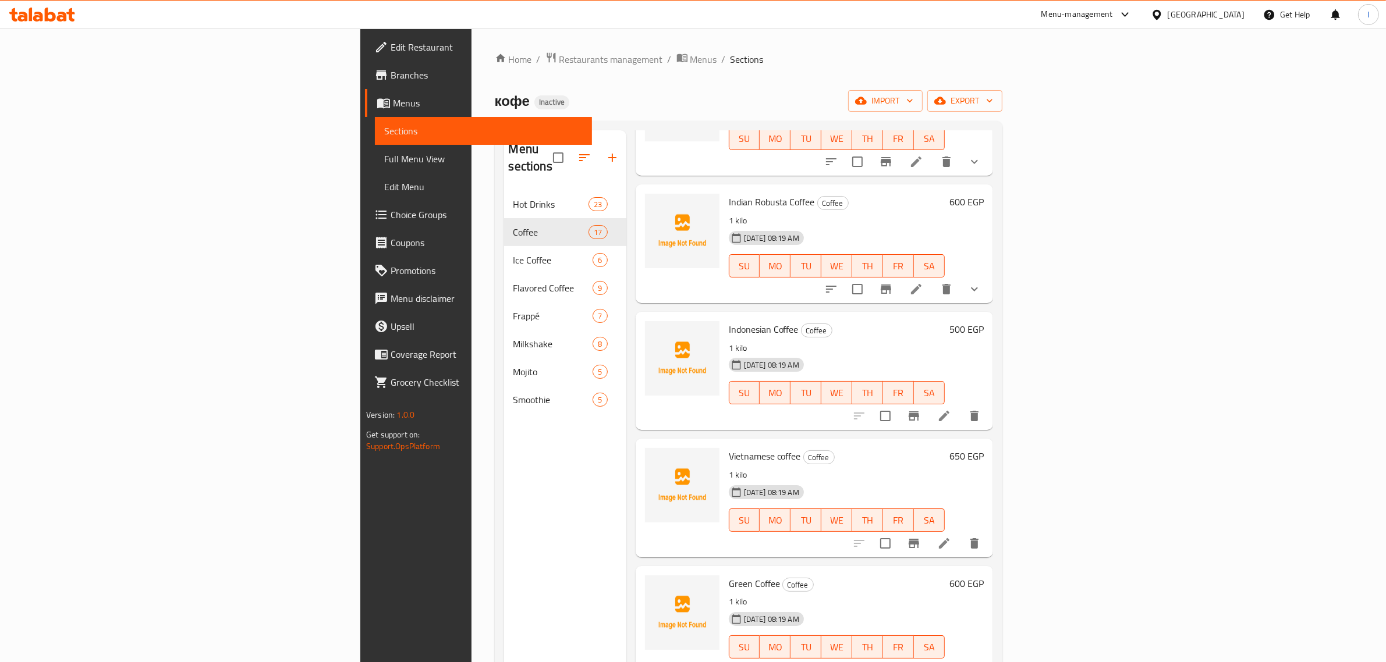
click at [729, 448] on span "Vietnamese coffee" at bounding box center [765, 456] width 72 height 17
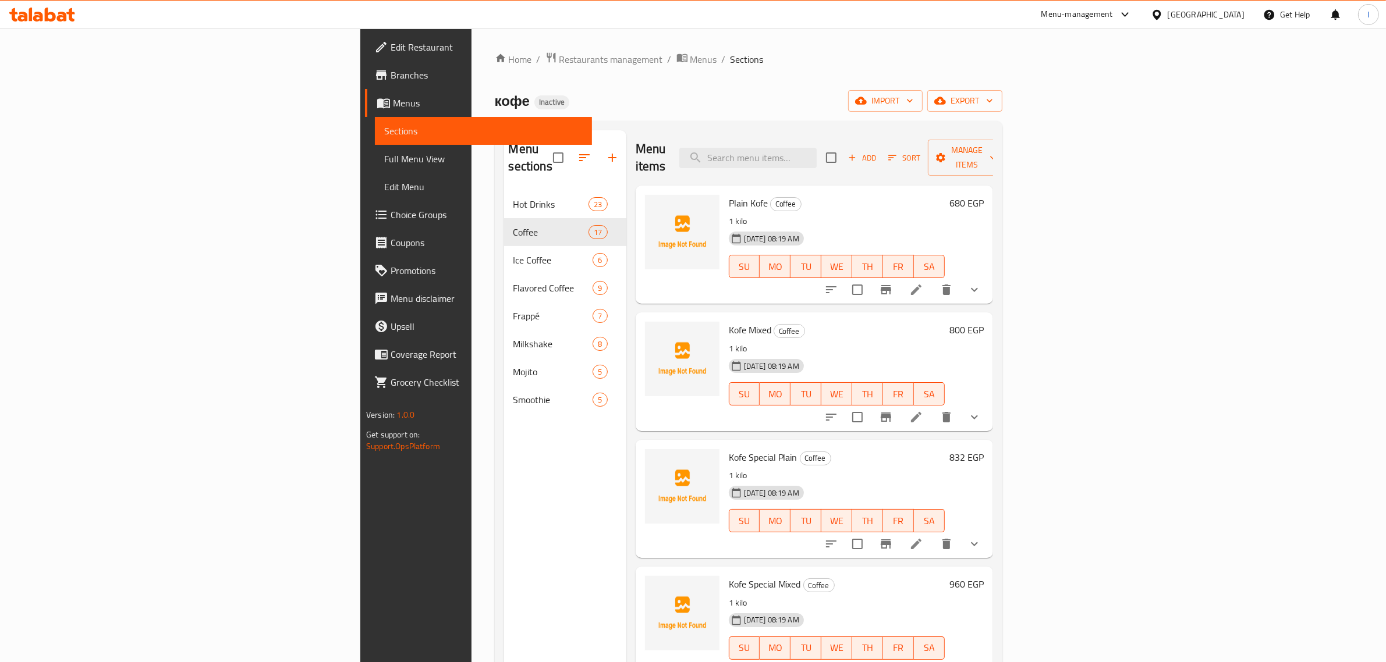
click at [863, 161] on div "Menu items Add Sort Manage items" at bounding box center [814, 157] width 357 height 55
click at [817, 150] on input "search" at bounding box center [747, 158] width 137 height 20
paste input "قهوة بندق"
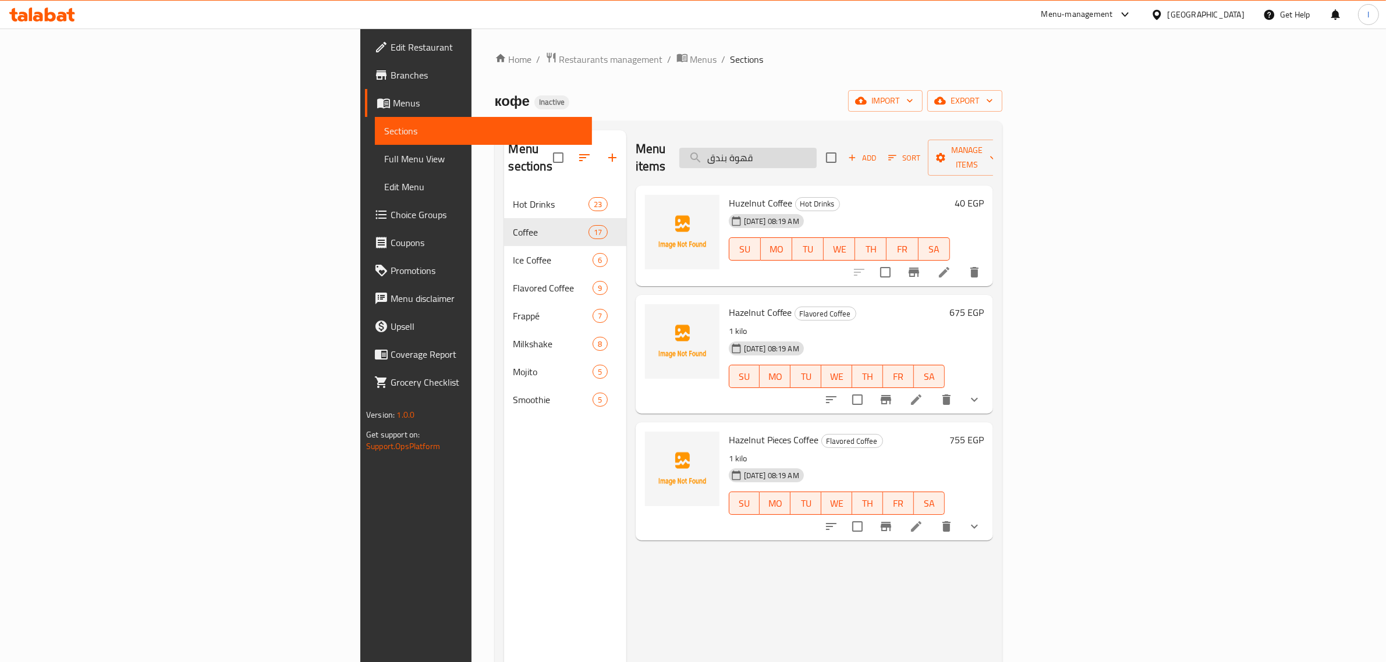
click at [817, 152] on input "قهوة بندق" at bounding box center [747, 158] width 137 height 20
paste input "فرنساوي"
type input "قهوة فرنساوي"
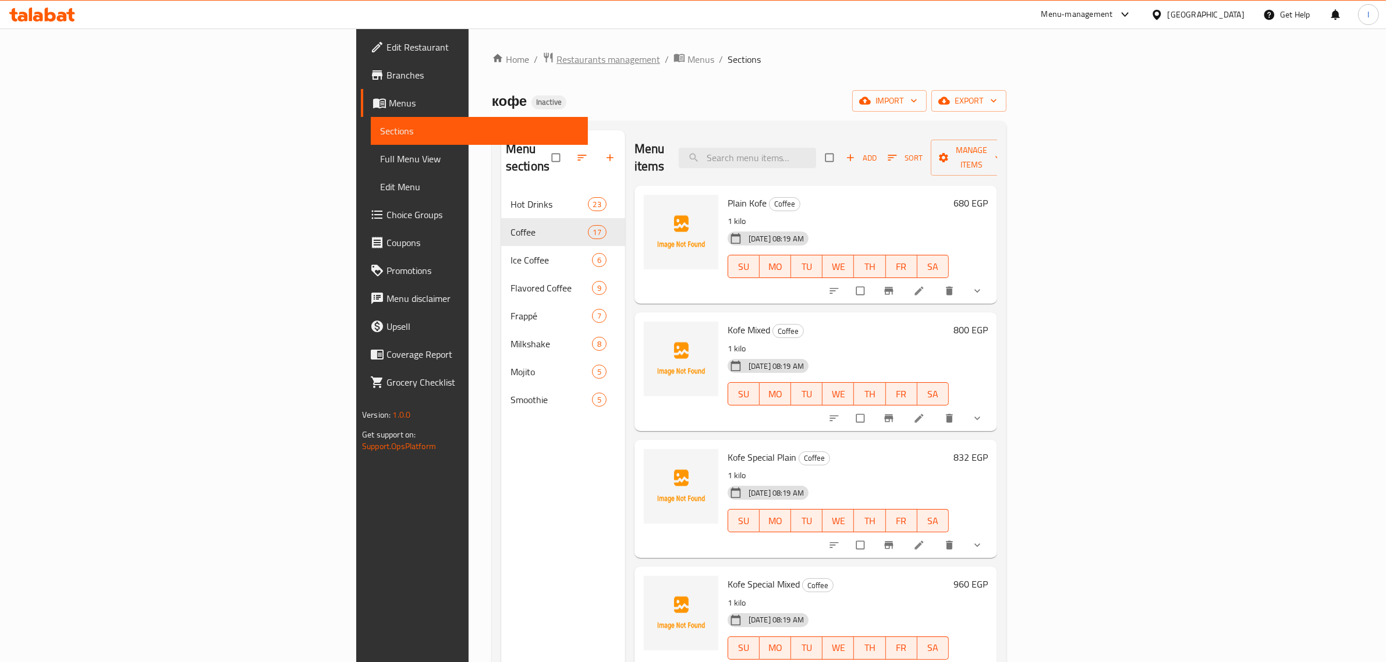
click at [556, 62] on span "Restaurants management" at bounding box center [608, 59] width 104 height 14
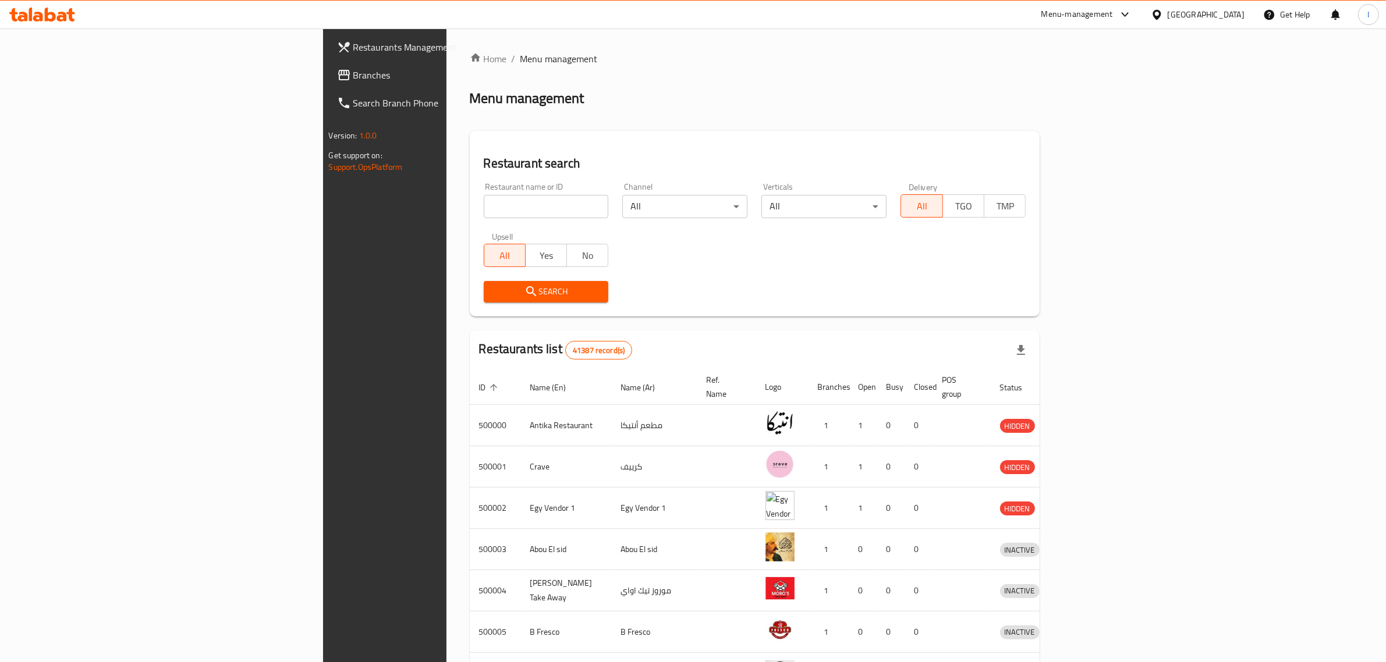
click at [353, 77] on span "Branches" at bounding box center [449, 75] width 192 height 14
